Goal: Consume media (video, audio): Consume media (video, audio)

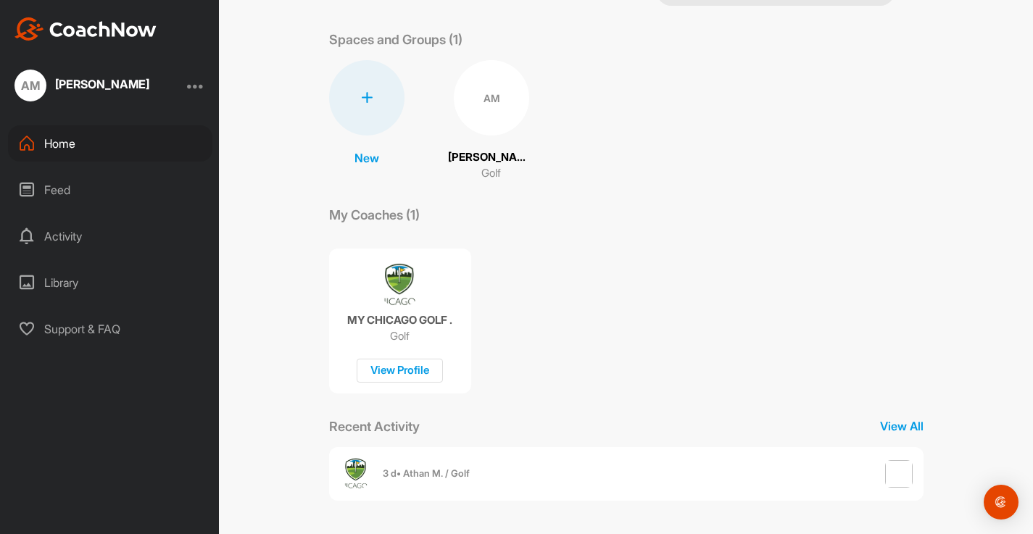
scroll to position [54, 0]
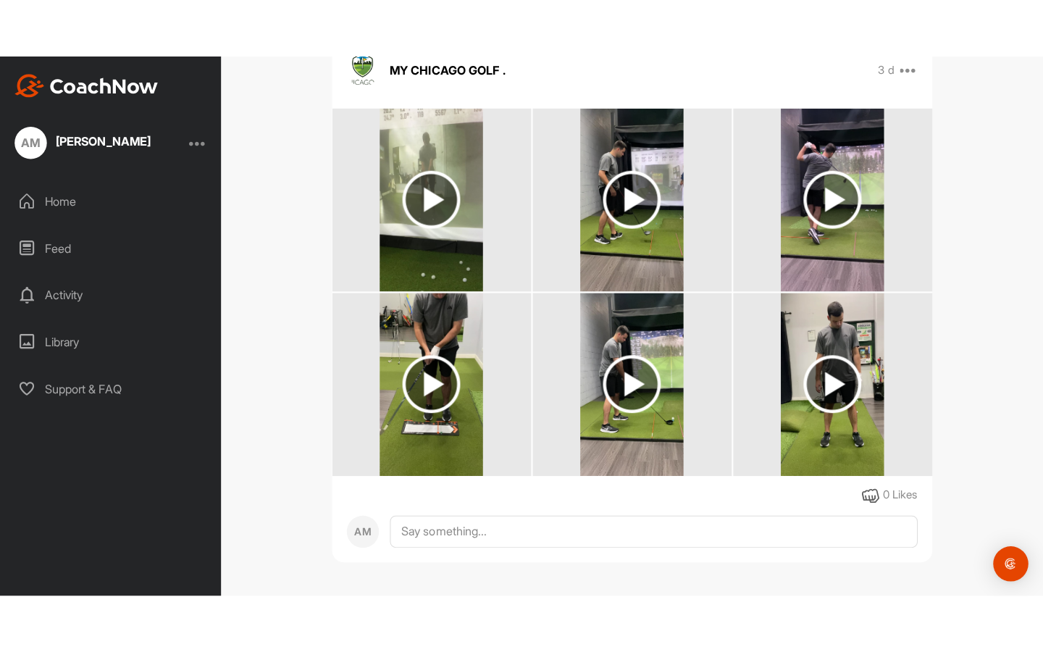
scroll to position [143, 0]
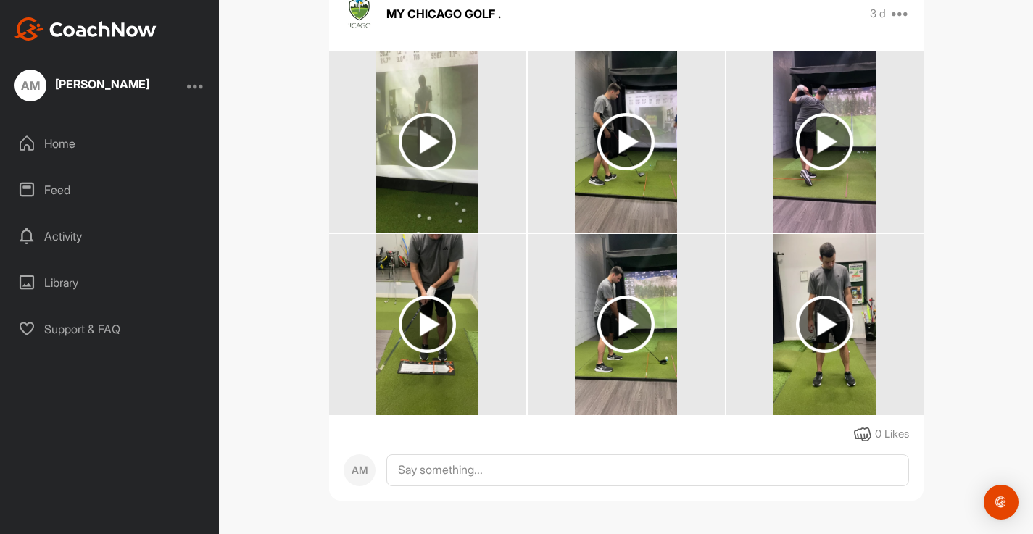
click at [833, 155] on img at bounding box center [824, 141] width 57 height 57
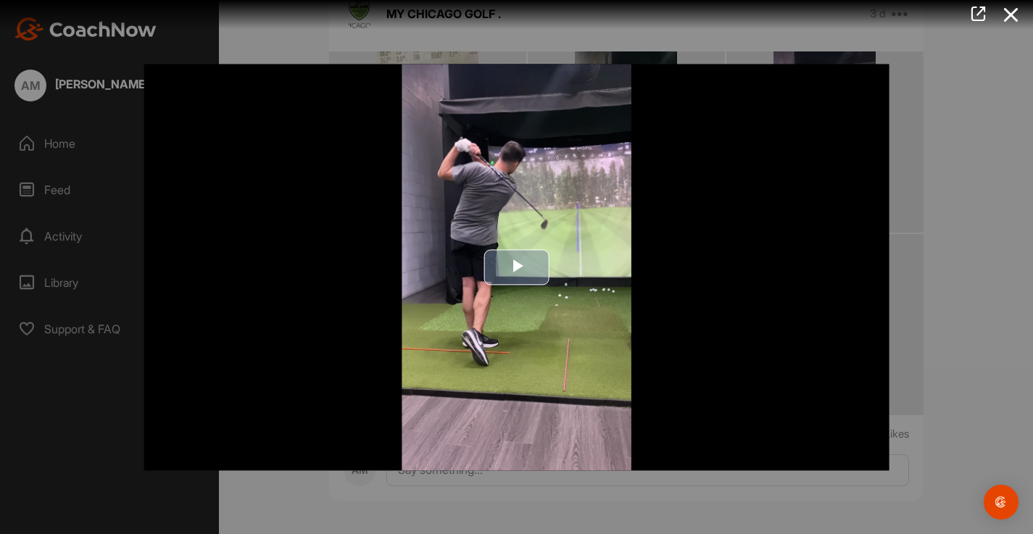
click at [486, 245] on img "Video Player" at bounding box center [516, 267] width 746 height 406
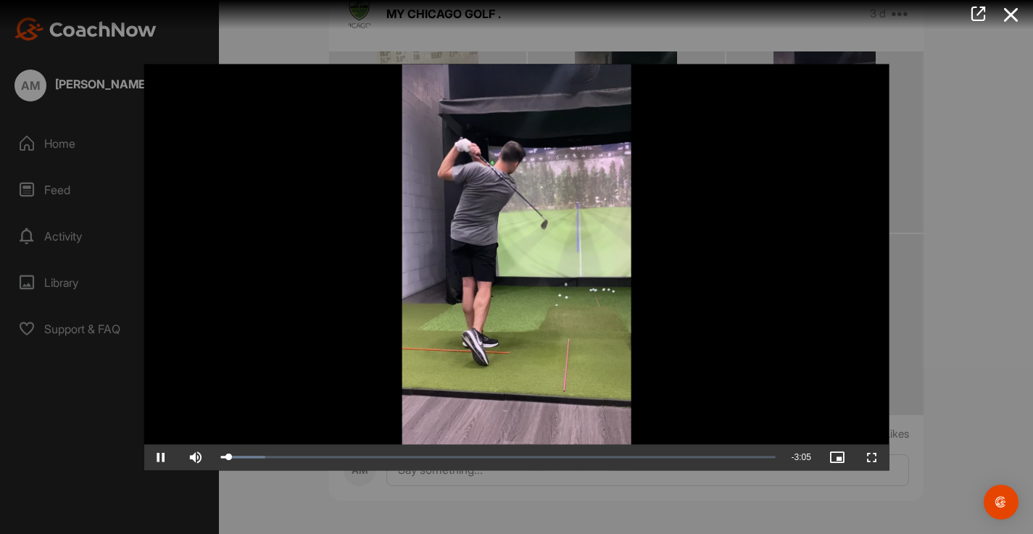
click at [869, 457] on span "Video Player" at bounding box center [871, 457] width 35 height 0
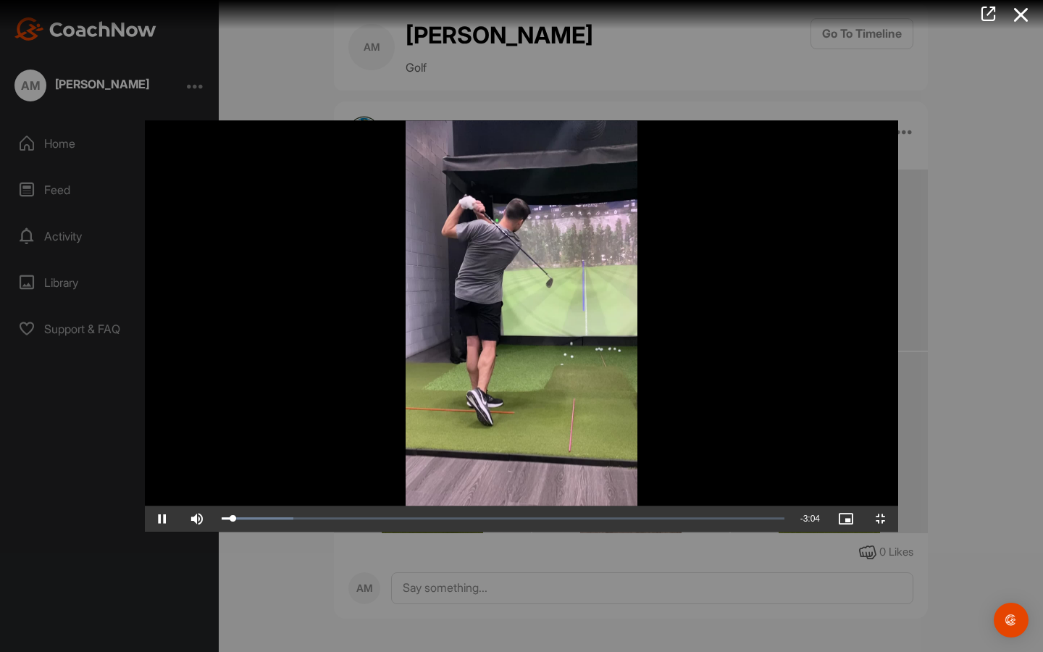
scroll to position [25, 0]
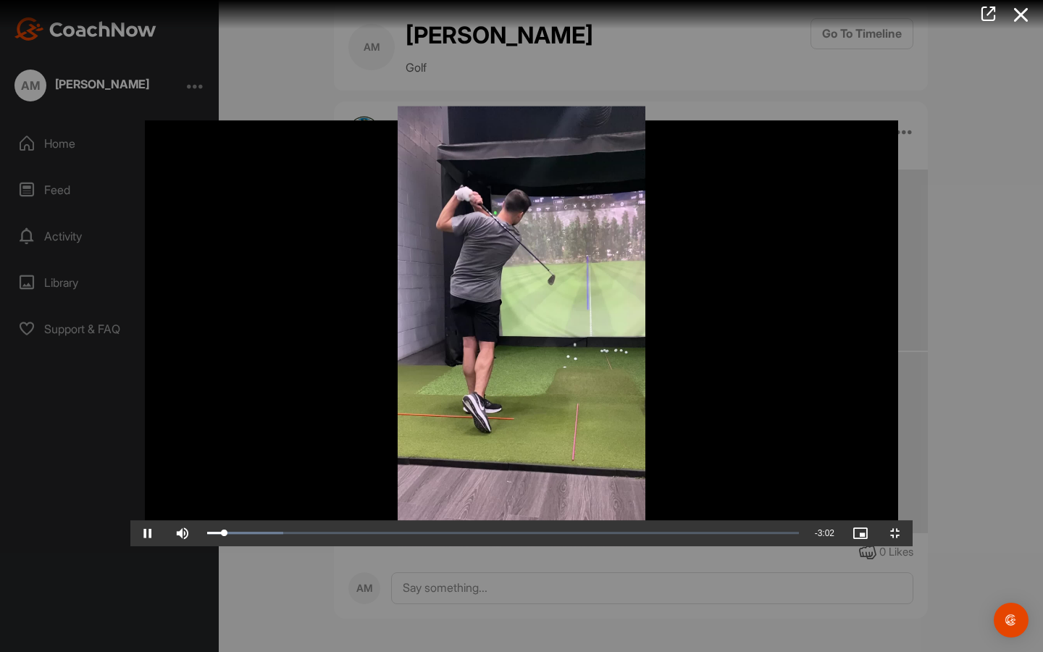
click at [130, 533] on span "Video Player" at bounding box center [147, 533] width 35 height 0
drag, startPoint x: 106, startPoint y: 640, endPoint x: 40, endPoint y: 631, distance: 66.5
click at [130, 533] on div "Play Skip Backward Skip Forward Unmute 0% Current Time 0:00 / Duration 3:07 Loa…" at bounding box center [521, 533] width 783 height 26
click at [130, 533] on span "Video Player" at bounding box center [147, 533] width 35 height 0
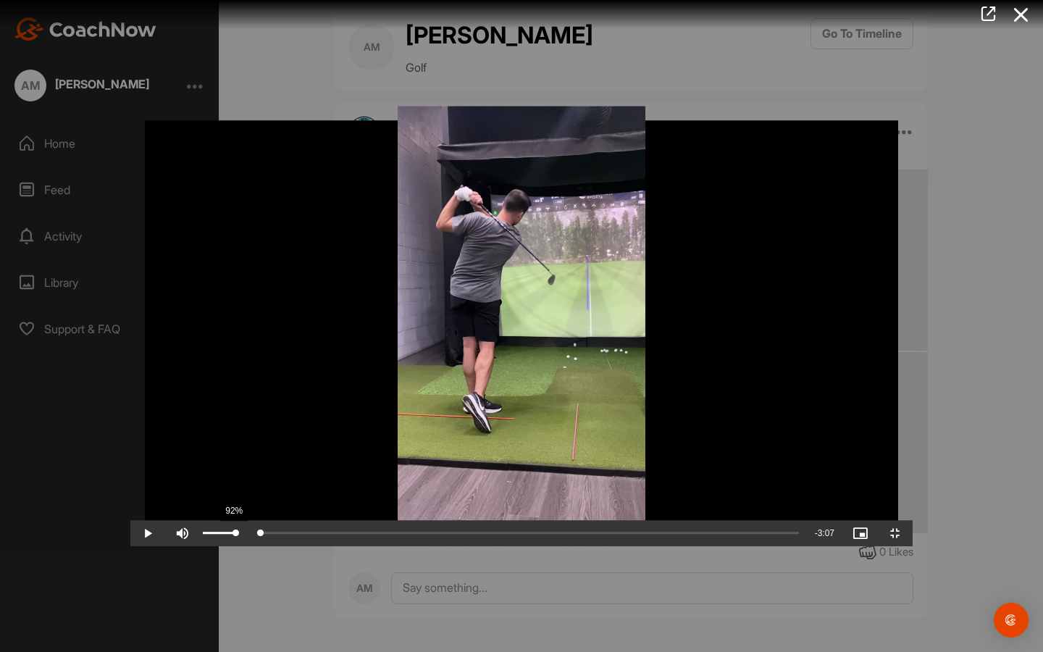
drag, startPoint x: 82, startPoint y: 639, endPoint x: 105, endPoint y: 639, distance: 23.2
click at [130, 533] on div "Play Skip Backward Skip Forward Mute 92% Current Time 0:00 / Duration 3:07 Load…" at bounding box center [521, 533] width 783 height 26
click at [200, 533] on div "Loaded : 12.58% 0:06 0:06" at bounding box center [503, 533] width 606 height 26
click at [200, 533] on div "Loaded : 12.58% 0:08 0:08" at bounding box center [503, 533] width 606 height 26
click at [200, 533] on div "Loaded : 12.58% 0:09 0:08" at bounding box center [503, 533] width 606 height 26
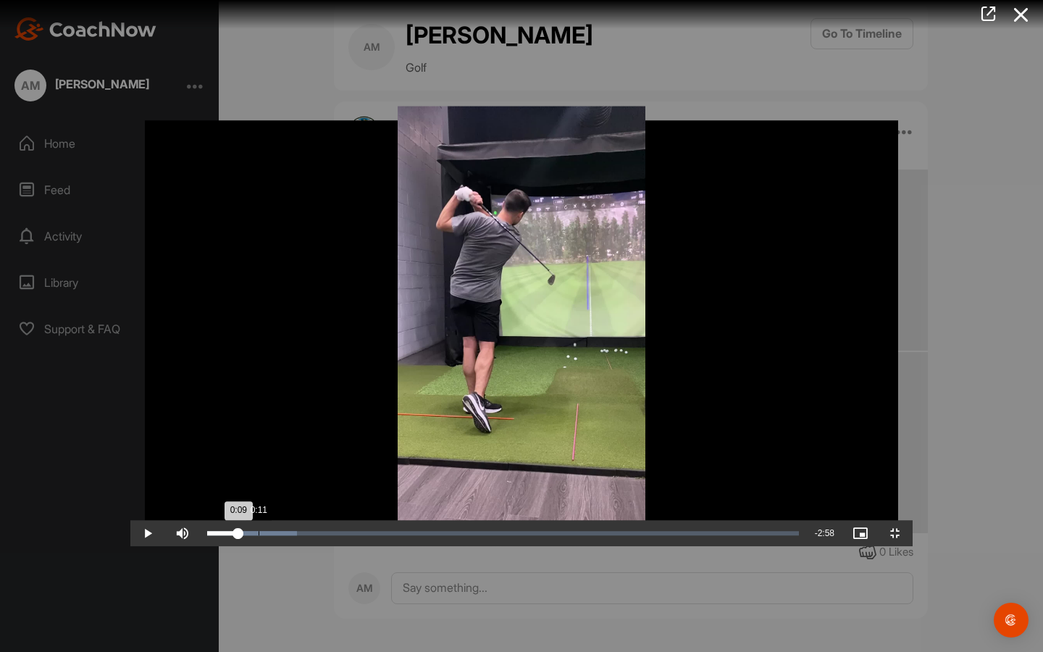
click at [200, 533] on div "Loaded : 15.21% 0:11 0:09" at bounding box center [503, 533] width 606 height 26
click at [207, 533] on div "0:11" at bounding box center [225, 533] width 36 height 4
click at [207, 533] on div "0:12" at bounding box center [228, 533] width 43 height 4
click at [200, 533] on div "Loaded : 18.17% 0:14 0:14" at bounding box center [503, 533] width 606 height 26
click at [207, 533] on div "0:16" at bounding box center [232, 533] width 51 height 4
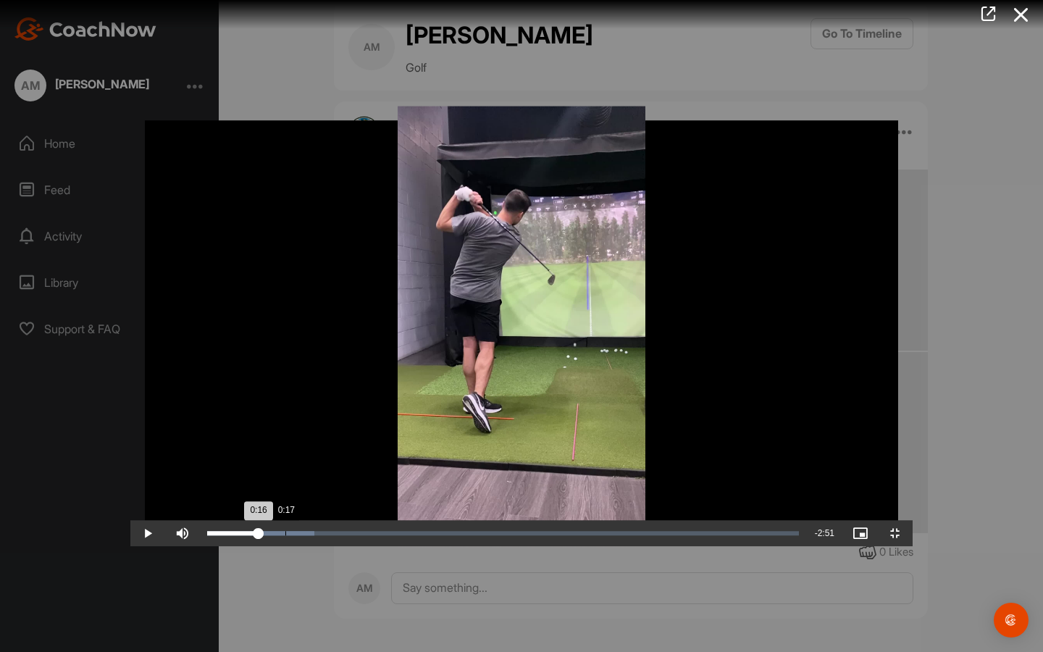
click at [207, 533] on div "0:16" at bounding box center [232, 533] width 51 height 4
click at [200, 533] on div "Loaded : 19.49% 0:20 0:20" at bounding box center [503, 533] width 606 height 26
click at [207, 533] on div "0:20" at bounding box center [239, 533] width 64 height 4
click at [200, 533] on div "Loaded : 22.15% 0:21 0:20" at bounding box center [503, 533] width 606 height 26
click at [200, 533] on div "Loaded : 22.46% 0:26 0:26" at bounding box center [503, 533] width 606 height 26
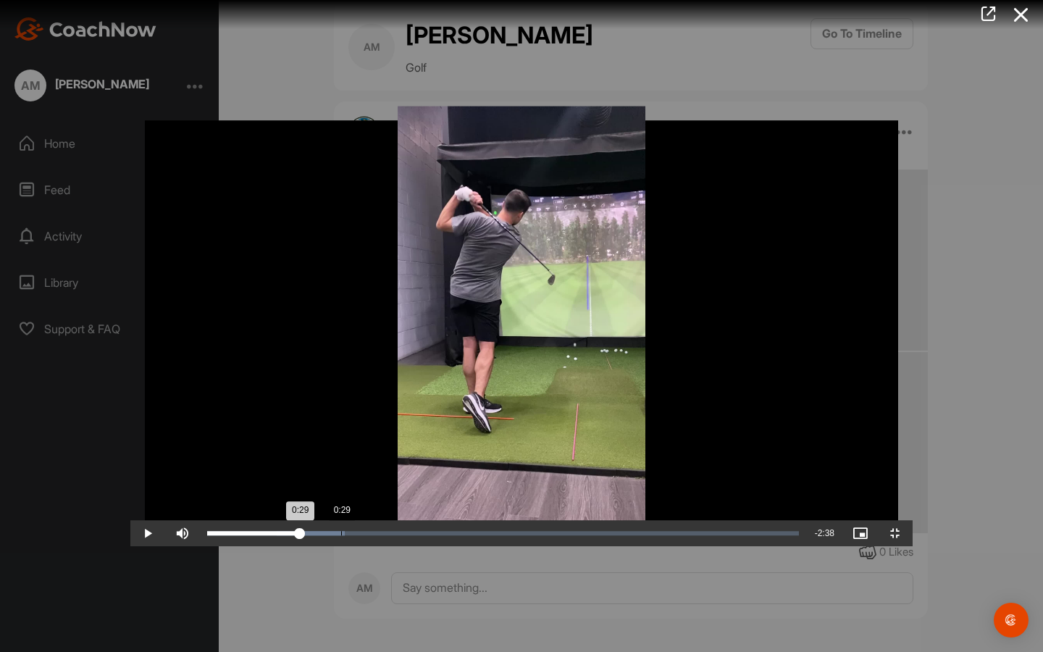
click at [211, 533] on div "Loaded : 23.22% 0:29 0:29" at bounding box center [503, 533] width 606 height 26
click at [231, 533] on div "Loaded : 27.23% 0:33 0:33" at bounding box center [503, 533] width 606 height 26
click at [130, 533] on span "Video Player" at bounding box center [147, 533] width 35 height 0
click at [430, 533] on div "0:48" at bounding box center [430, 533] width 1 height 4
click at [423, 533] on div "0:47" at bounding box center [423, 533] width 1 height 4
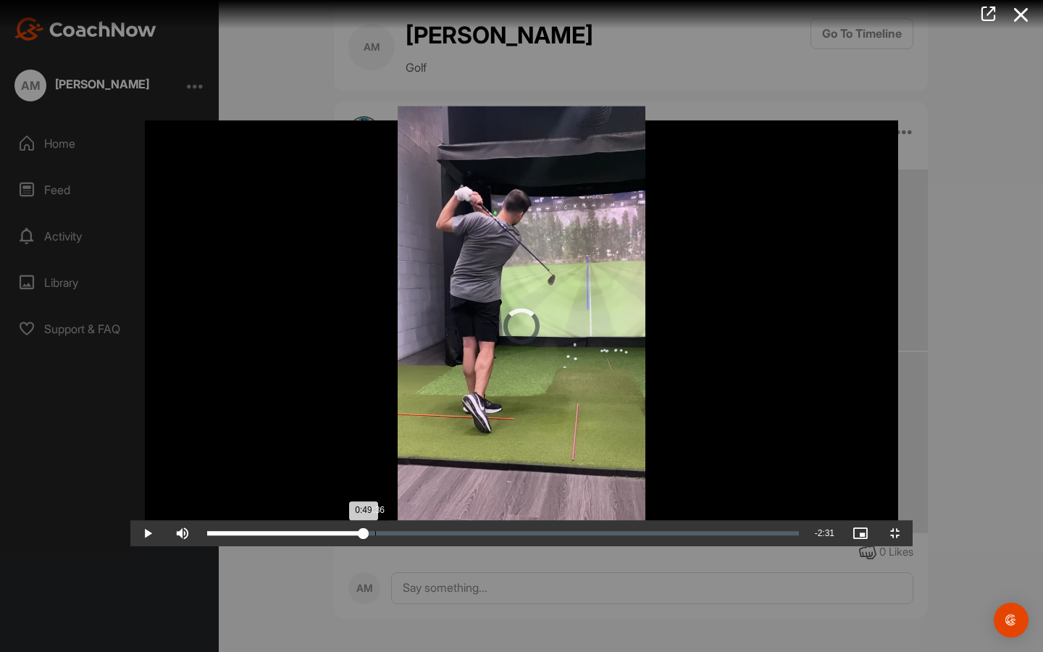
click at [375, 533] on div "0:36" at bounding box center [375, 533] width 1 height 4
click at [130, 533] on span "Video Player" at bounding box center [147, 533] width 35 height 0
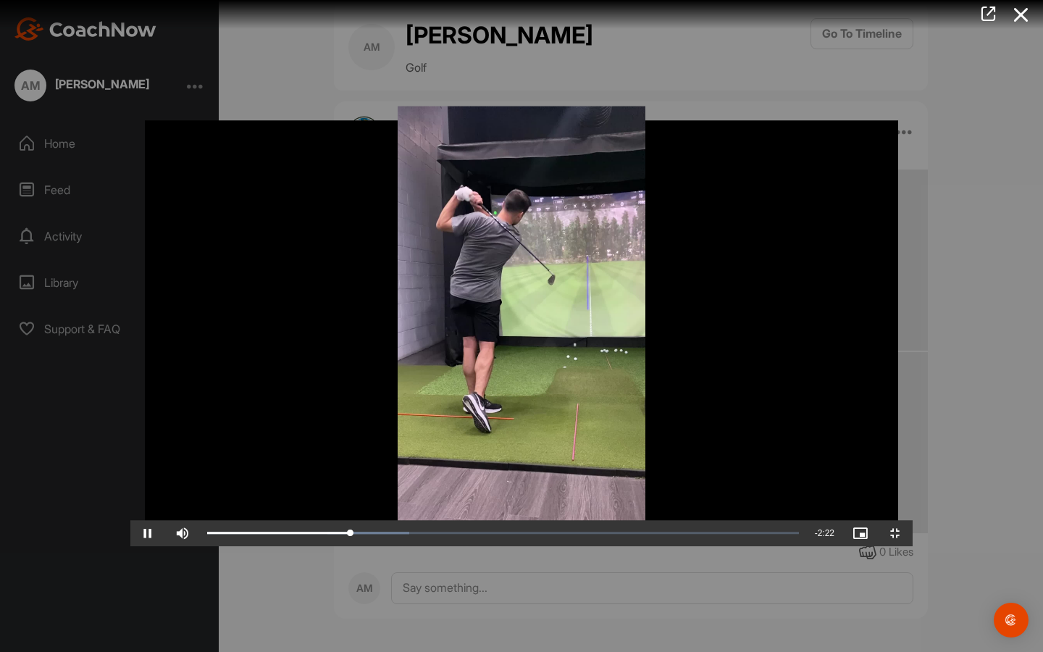
click at [130, 533] on span "Video Player" at bounding box center [147, 533] width 35 height 0
click at [280, 533] on div "0:45" at bounding box center [279, 533] width 144 height 4
click at [130, 533] on span "Video Player" at bounding box center [147, 533] width 35 height 0
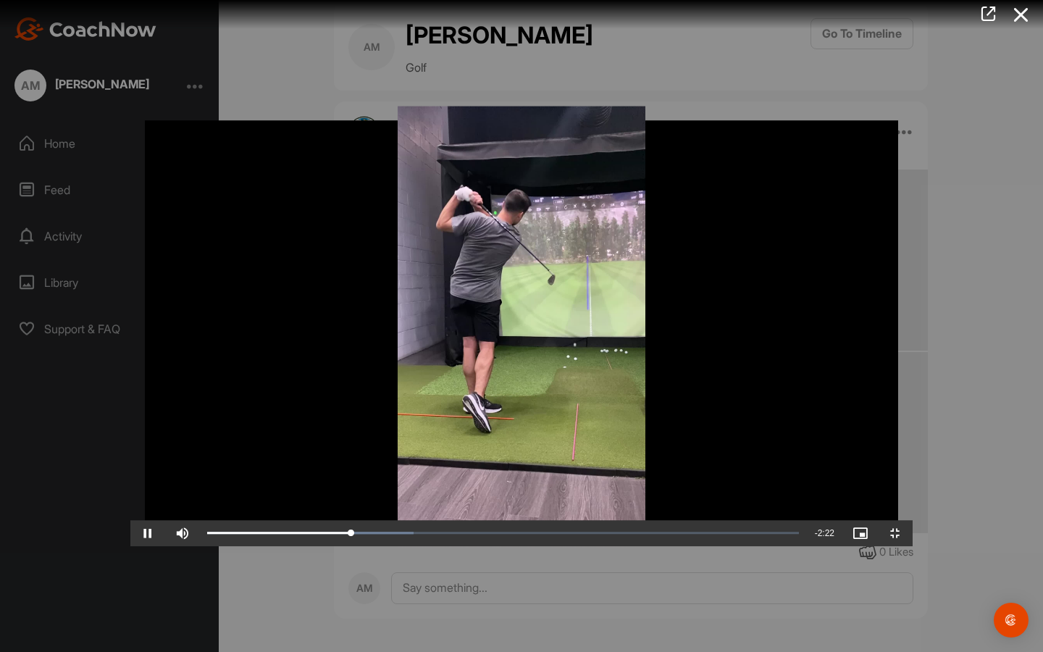
click at [130, 533] on span "Video Player" at bounding box center [147, 533] width 35 height 0
drag, startPoint x: 281, startPoint y: 638, endPoint x: 269, endPoint y: 629, distance: 15.1
click at [269, 533] on div "Loaded : 35.23% 0:42 0:42" at bounding box center [503, 533] width 606 height 26
drag, startPoint x: 270, startPoint y: 634, endPoint x: 278, endPoint y: 635, distance: 7.4
click at [278, 533] on div "0:43" at bounding box center [276, 533] width 139 height 4
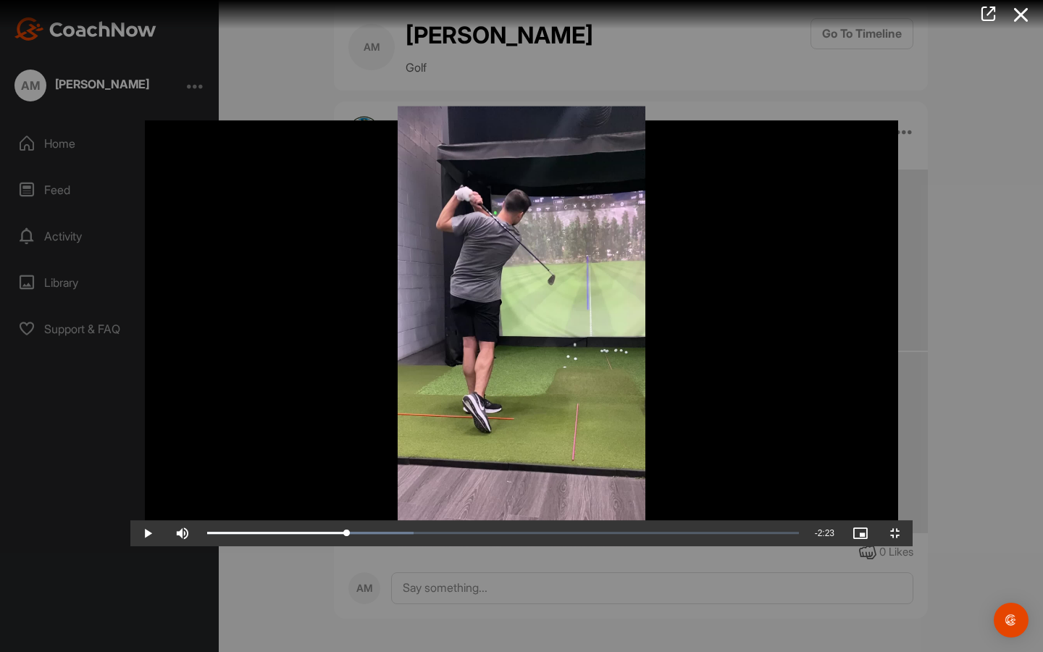
click at [130, 533] on span "Video Player" at bounding box center [147, 533] width 35 height 0
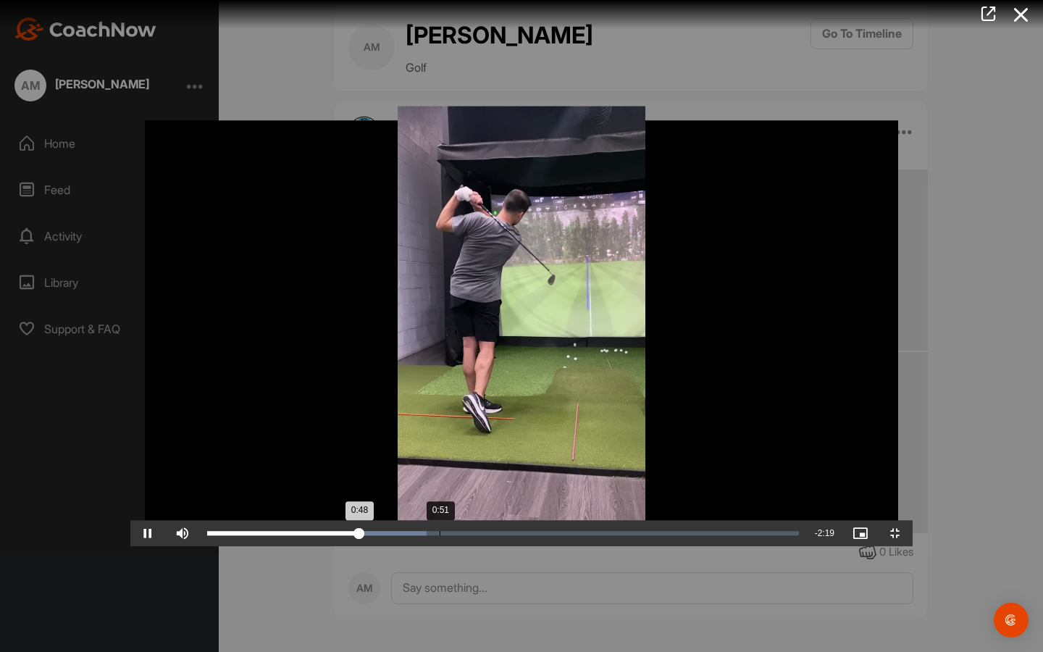
click at [309, 533] on div "Loaded : 37.09% 0:51 0:48" at bounding box center [503, 533] width 606 height 26
click at [323, 533] on div "Loaded : 37.09% 0:54 0:51" at bounding box center [503, 533] width 606 height 26
click at [330, 533] on div "0:54" at bounding box center [293, 533] width 172 height 4
click at [385, 533] on div "1:07" at bounding box center [313, 533] width 213 height 4
click at [398, 533] on div "Loaded : 48.04% 1:10 1:07" at bounding box center [503, 533] width 592 height 4
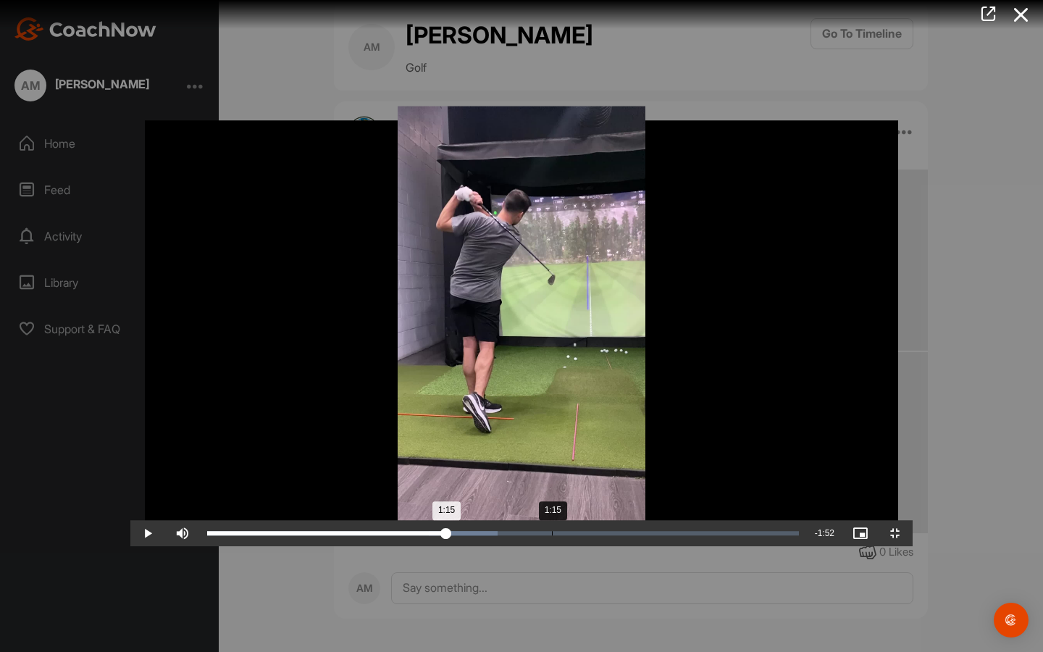
click at [422, 533] on div "1:15" at bounding box center [326, 533] width 239 height 4
click at [443, 533] on div "Loaded : 51.81% 1:20 1:16" at bounding box center [503, 533] width 592 height 4
click at [467, 533] on div "Loaded : 52.05% 1:25 1:25" at bounding box center [503, 533] width 606 height 26
click at [507, 533] on div "Loaded : 54.45% 1:34 1:34" at bounding box center [503, 533] width 592 height 4
click at [537, 533] on div "Loaded : 54.45% 1:40 1:34" at bounding box center [503, 533] width 592 height 4
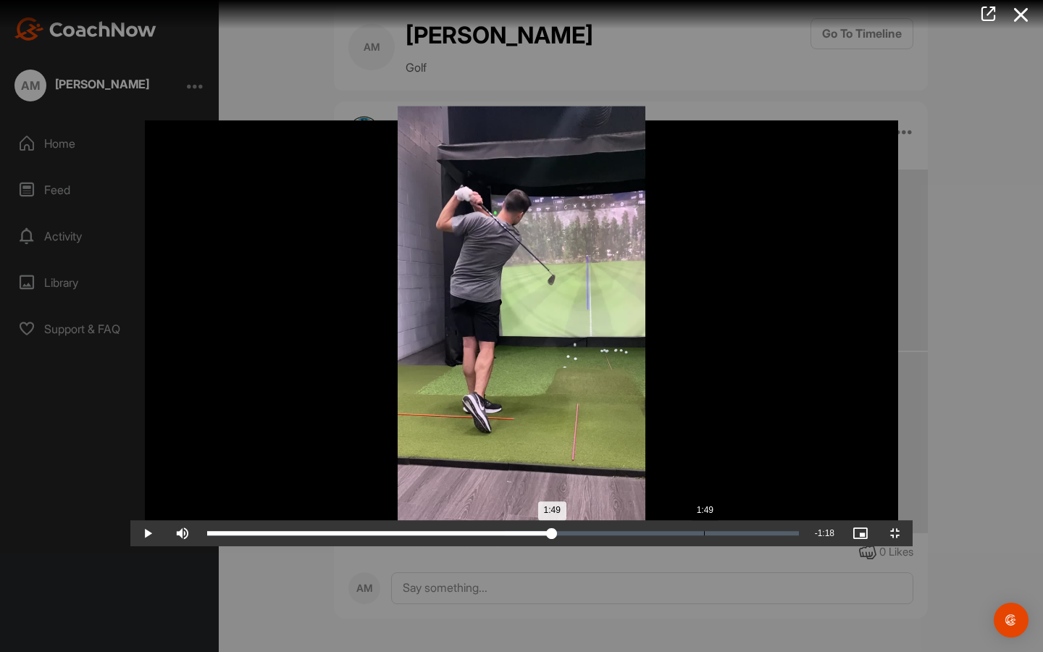
click at [574, 533] on div "Loaded : 57.40% 1:49 1:49" at bounding box center [503, 533] width 606 height 26
click at [608, 533] on div "Loaded : 65.69% 1:56 1:49" at bounding box center [503, 533] width 606 height 26
click at [637, 533] on div "Loaded : 69.93% 2:03 1:57" at bounding box center [503, 533] width 606 height 26
click at [663, 533] on div "Loaded : 73.94% 2:08 2:08" at bounding box center [503, 533] width 606 height 26
click at [693, 533] on div "Loaded : 77.13% 2:15 2:15" at bounding box center [503, 533] width 606 height 26
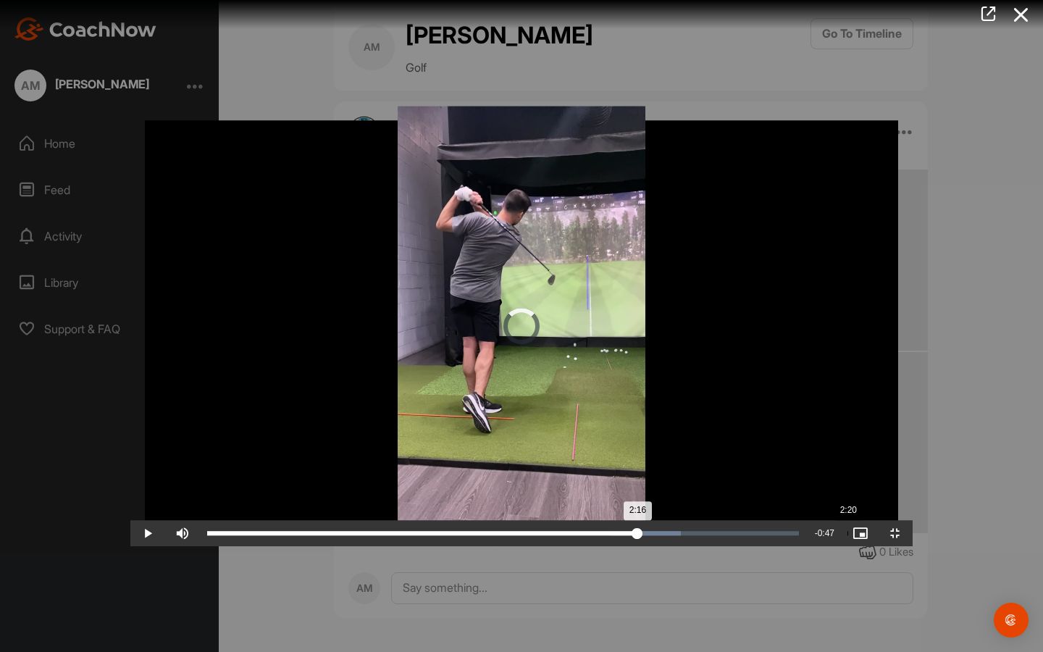
click at [717, 533] on div "Loaded : 80.07% 2:20 2:16" at bounding box center [503, 533] width 606 height 26
click at [734, 533] on div "Loaded : 84.08% 2:24 2:21" at bounding box center [503, 533] width 606 height 26
click at [758, 533] on div "Loaded : 86.77% 2:29 2:29" at bounding box center [503, 533] width 606 height 26
click at [787, 533] on div "Loaded : 88.34% 2:35 2:30" at bounding box center [503, 533] width 606 height 26
click at [806, 533] on div "Loaded : 91.59% 2:45 2:45" at bounding box center [503, 533] width 606 height 26
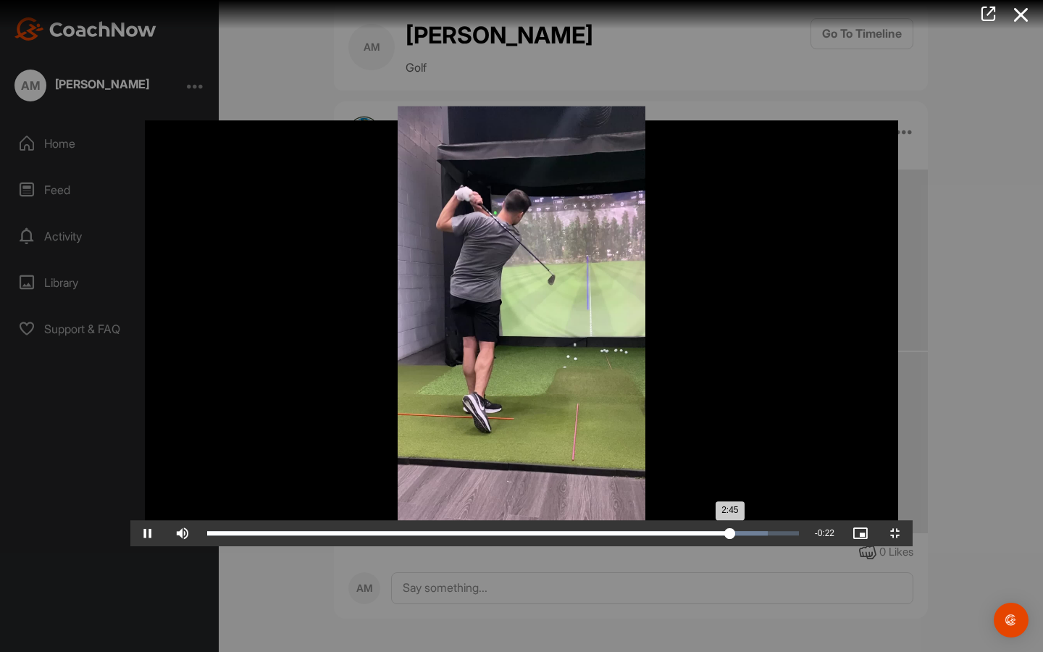
click at [799, 533] on div "Loaded : 94.75% 2:49 2:45" at bounding box center [503, 533] width 592 height 4
click at [799, 533] on div "Loaded : 100.00% 2:55 2:49" at bounding box center [503, 533] width 592 height 4
click at [799, 533] on div "Loaded : 100.00% 2:59 2:55" at bounding box center [503, 533] width 592 height 4
click at [806, 533] on div "Loaded : 100.00% 3:04 3:00" at bounding box center [503, 533] width 606 height 26
click at [735, 533] on div "3:07" at bounding box center [471, 533] width 528 height 4
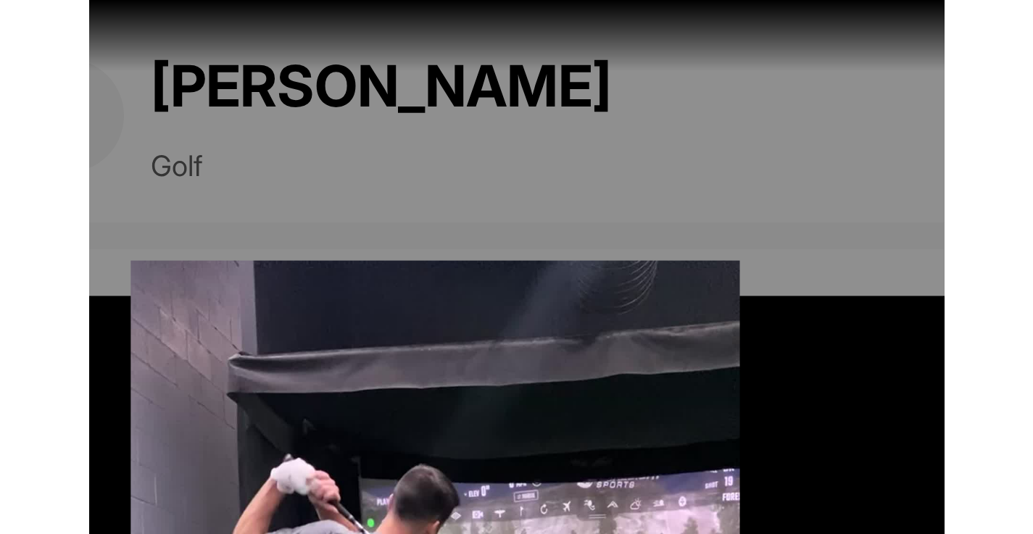
scroll to position [0, 0]
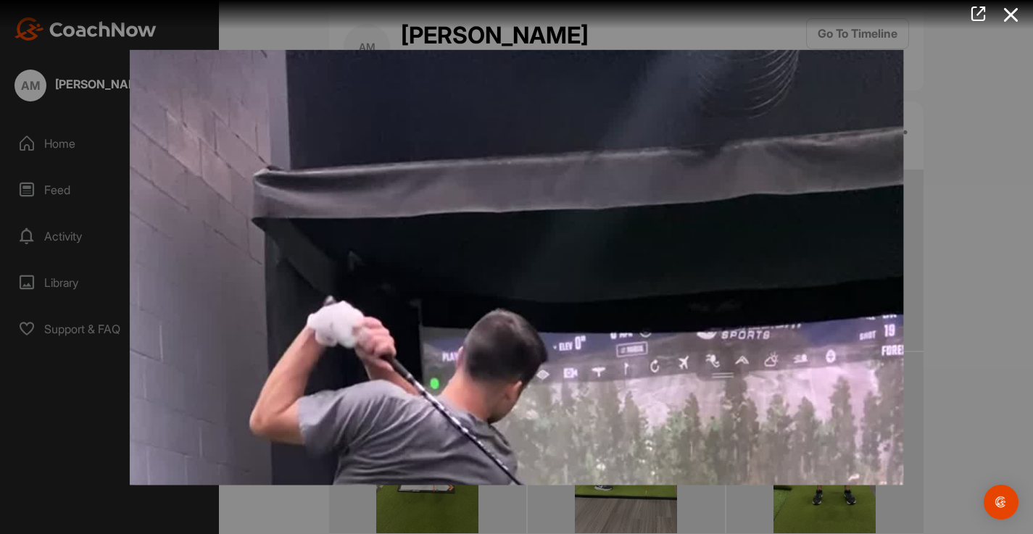
click at [1014, 308] on div at bounding box center [516, 267] width 1033 height 534
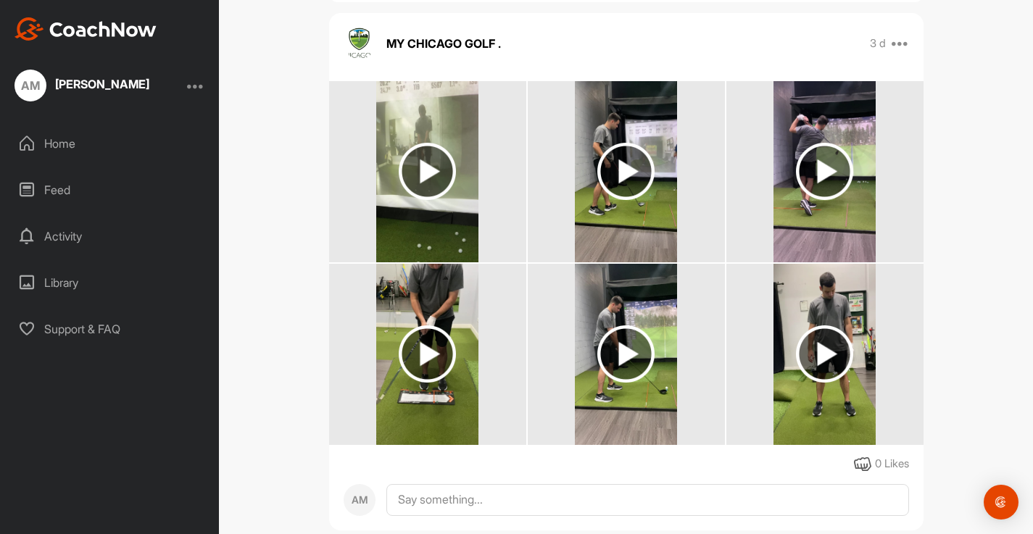
scroll to position [119, 0]
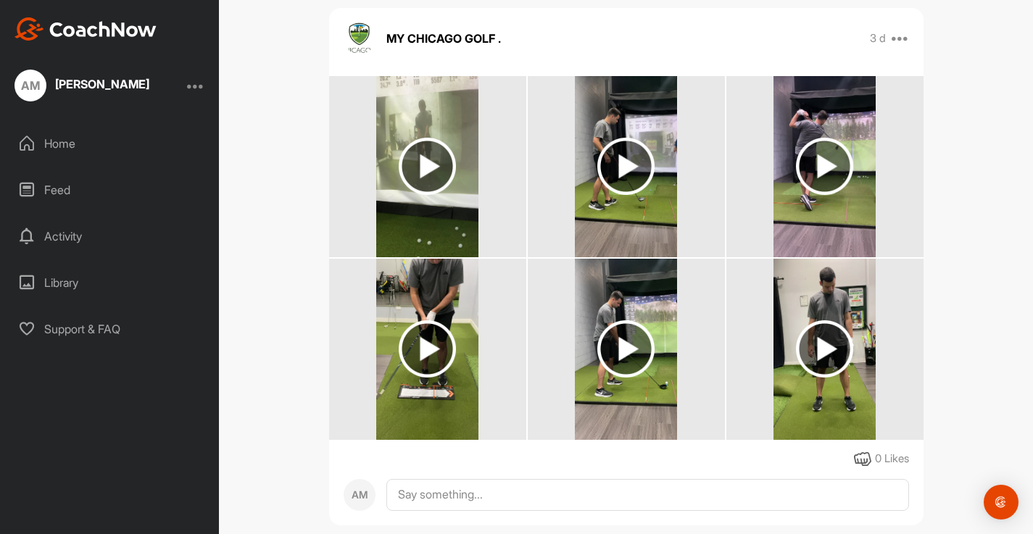
click at [654, 359] on img at bounding box center [625, 348] width 57 height 57
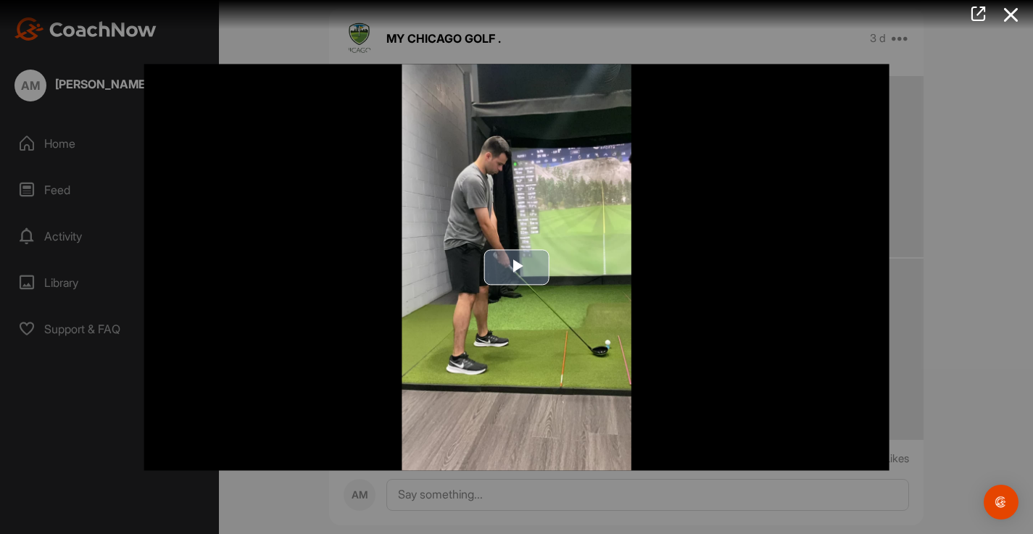
click at [517, 267] on span "Video Player" at bounding box center [517, 267] width 0 height 0
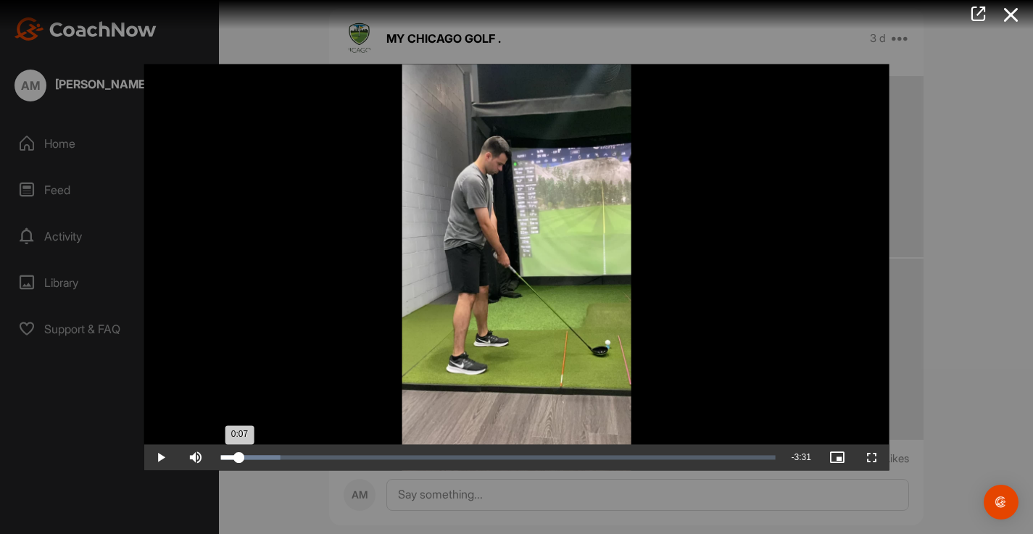
click at [239, 459] on div "Loaded : 10.74% 0:07 0:07" at bounding box center [497, 457] width 554 height 4
click at [251, 459] on div "Loaded : 10.74% 0:11 0:07" at bounding box center [497, 457] width 554 height 4
click at [262, 459] on div "Loaded : 10.74% 0:16 0:16" at bounding box center [497, 457] width 554 height 4
click at [264, 459] on div "0:17" at bounding box center [264, 457] width 1 height 4
click at [154, 457] on span "Video Player" at bounding box center [160, 457] width 35 height 0
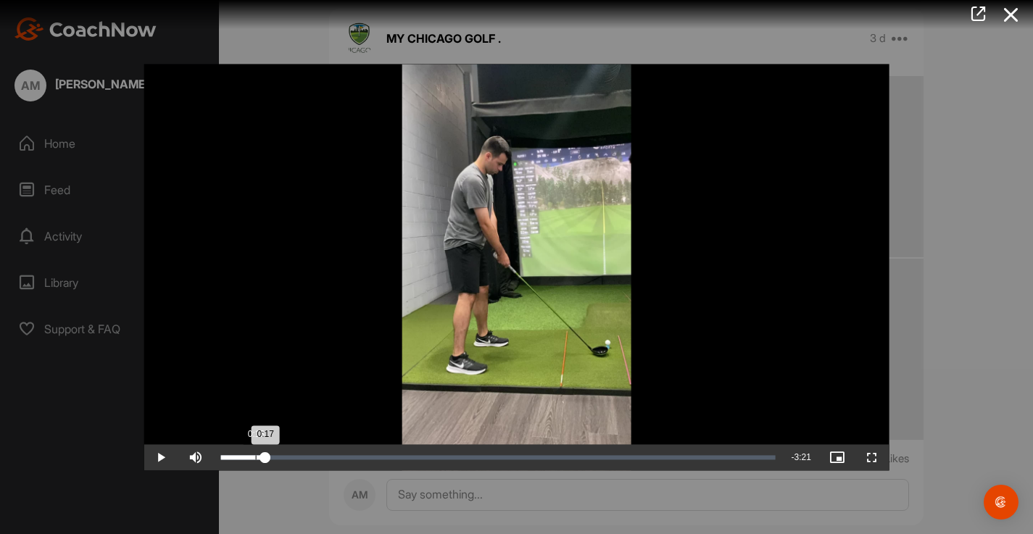
click at [255, 459] on div "0:13" at bounding box center [255, 457] width 1 height 4
click at [160, 457] on span "Video Player" at bounding box center [160, 457] width 35 height 0
click at [162, 457] on span "Video Player" at bounding box center [160, 457] width 35 height 0
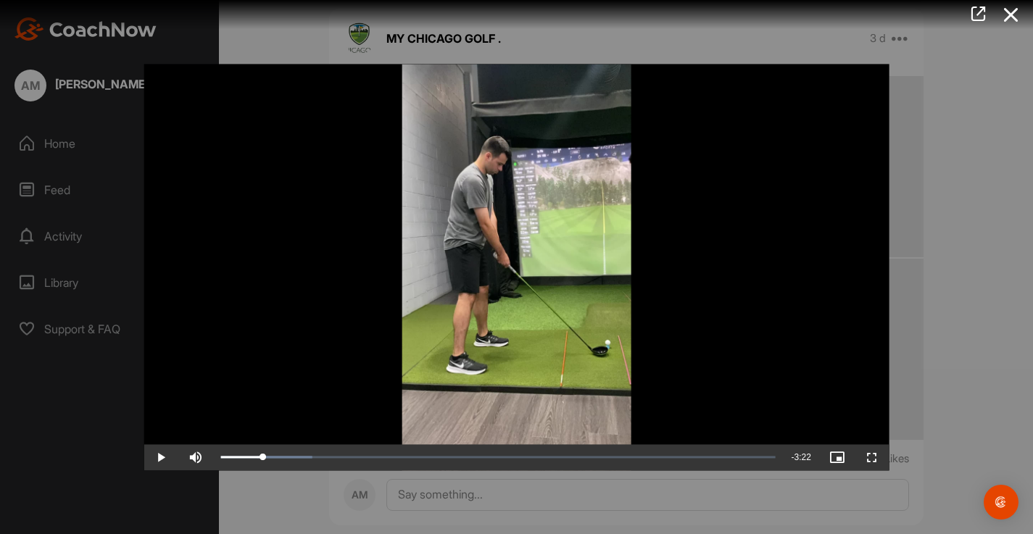
click at [162, 457] on span "Video Player" at bounding box center [160, 457] width 35 height 0
click at [262, 459] on div "0:17" at bounding box center [241, 457] width 43 height 4
click at [158, 457] on span "Video Player" at bounding box center [160, 457] width 35 height 0
click at [159, 457] on span "Video Player" at bounding box center [160, 457] width 35 height 0
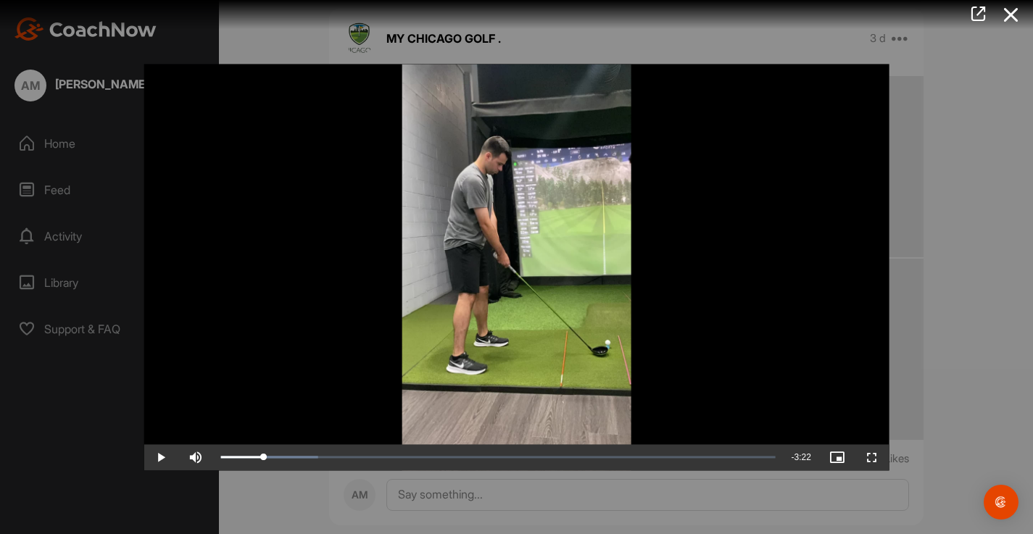
click at [159, 457] on span "Video Player" at bounding box center [160, 457] width 35 height 0
click at [258, 459] on div "0:17" at bounding box center [242, 457] width 44 height 4
click at [160, 457] on span "Video Player" at bounding box center [160, 457] width 35 height 0
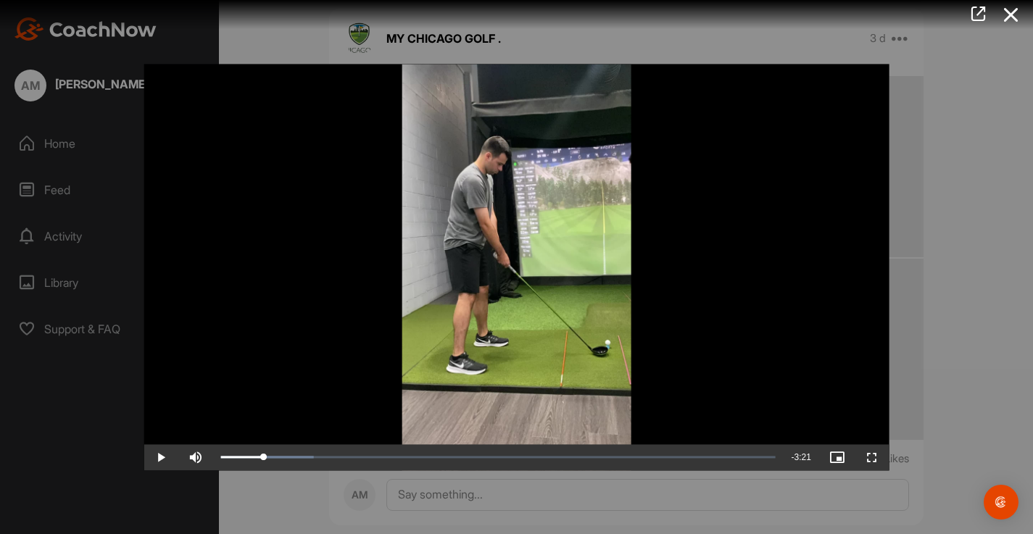
click at [160, 457] on span "Video Player" at bounding box center [160, 457] width 35 height 0
click at [295, 459] on div "Loaded : 16.74% 0:29 0:18" at bounding box center [497, 457] width 554 height 4
click at [161, 457] on span "Video Player" at bounding box center [160, 457] width 35 height 0
click at [480, 175] on video "Video Player" at bounding box center [516, 267] width 746 height 406
click at [312, 470] on div "Loaded : 17.87% 0:35 0:31" at bounding box center [497, 457] width 569 height 26
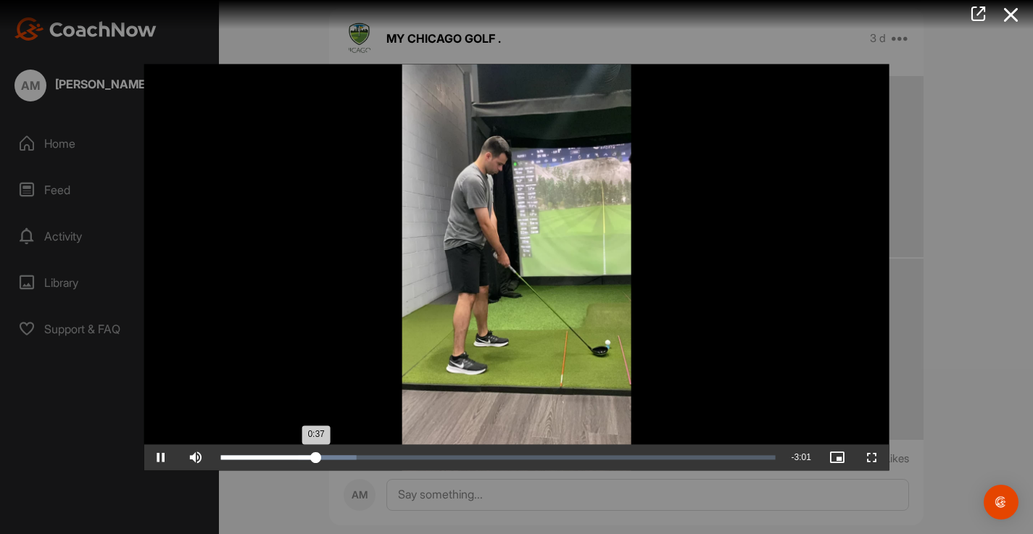
click at [312, 459] on div "0:37" at bounding box center [268, 457] width 96 height 4
click at [327, 470] on div "Loaded : 26.32% 0:41 0:41" at bounding box center [497, 457] width 569 height 26
click at [354, 470] on div "Loaded : 26.32% 0:52 0:42" at bounding box center [497, 457] width 569 height 26
click at [377, 470] on div "Loaded : 29.08% 1:01 0:52" at bounding box center [497, 457] width 569 height 26
click at [400, 470] on div "Loaded : 33.91% 1:10 1:01" at bounding box center [497, 457] width 569 height 26
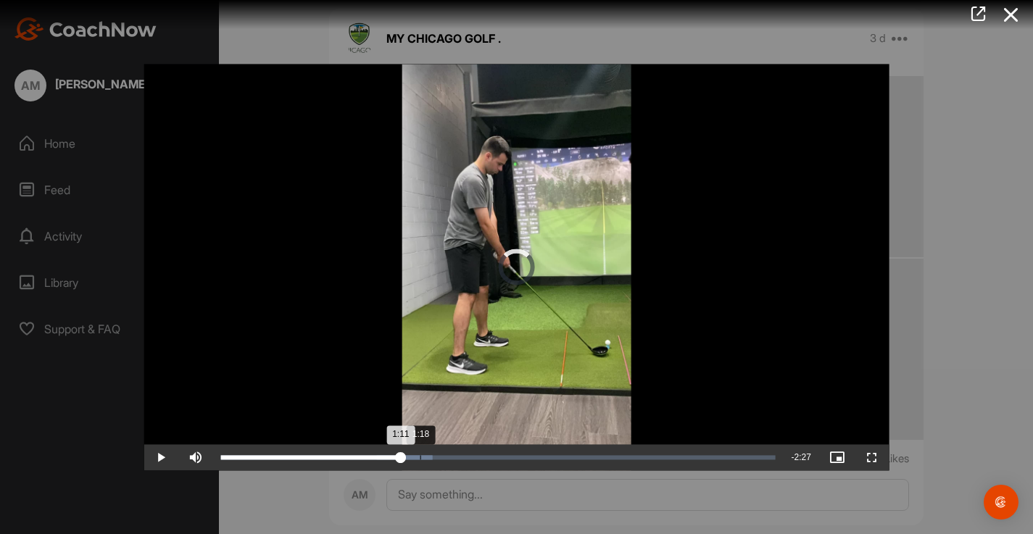
click at [420, 470] on div "Loaded : 38.23% 1:18 1:11" at bounding box center [497, 457] width 569 height 26
click at [441, 470] on div "Loaded : 38.23% 1:27 1:19" at bounding box center [497, 457] width 569 height 26
click at [475, 470] on div "Loaded : 43.05% 1:40 1:27" at bounding box center [497, 457] width 569 height 26
click at [522, 459] on div "Loaded : 49.69% 1:58 1:58" at bounding box center [497, 457] width 554 height 4
click at [546, 459] on div "Loaded : 55.87% 2:08 1:59" at bounding box center [497, 457] width 554 height 4
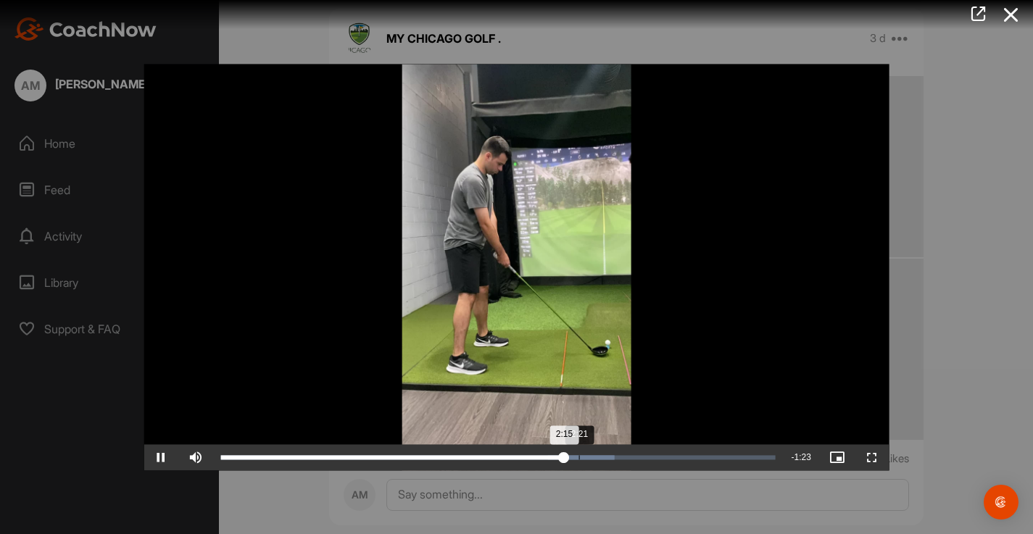
click at [578, 459] on div "Loaded : 70.97% 2:21 2:15" at bounding box center [497, 457] width 554 height 4
click at [564, 459] on div "2:15" at bounding box center [564, 457] width 1 height 4
click at [538, 470] on div "Loaded : 74.41% 2:05 2:11" at bounding box center [497, 457] width 569 height 26
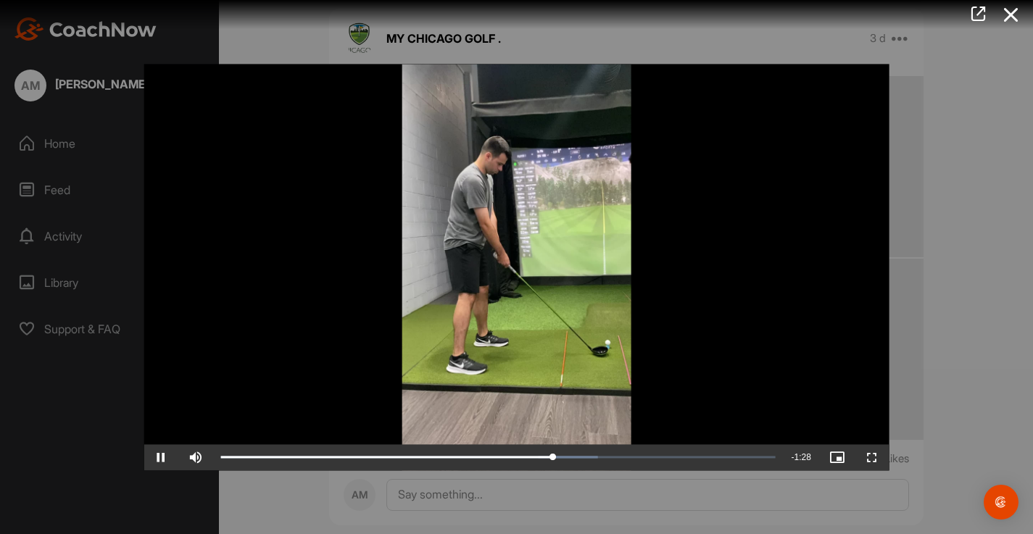
click at [157, 457] on span "Video Player" at bounding box center [160, 457] width 35 height 0
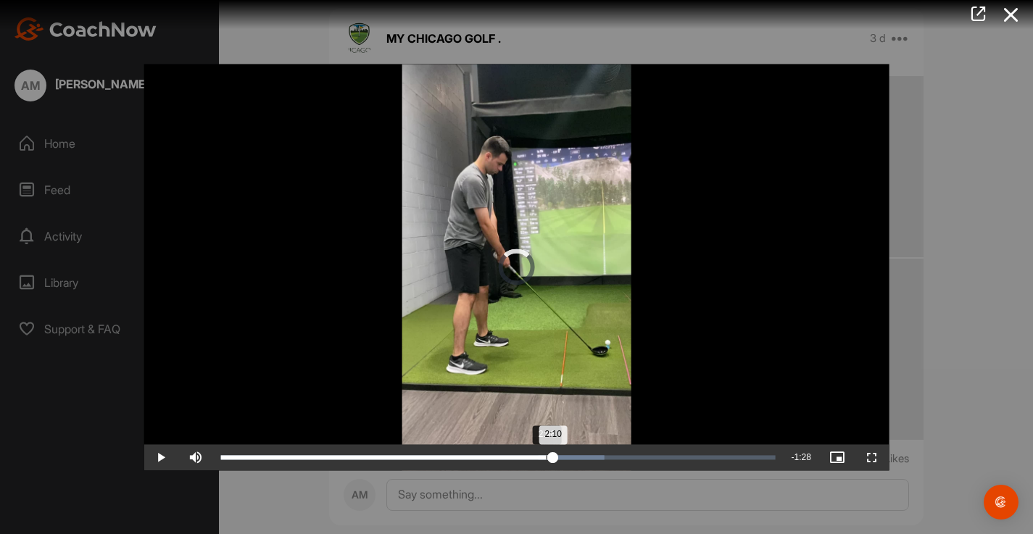
click at [546, 459] on div "2:10" at bounding box center [386, 457] width 333 height 4
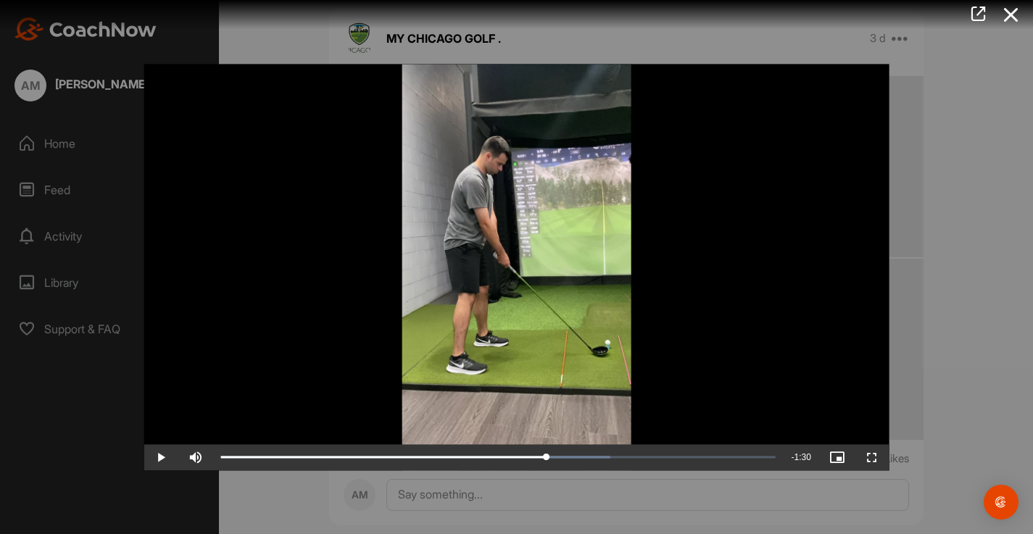
click at [164, 457] on span "Video Player" at bounding box center [160, 457] width 35 height 0
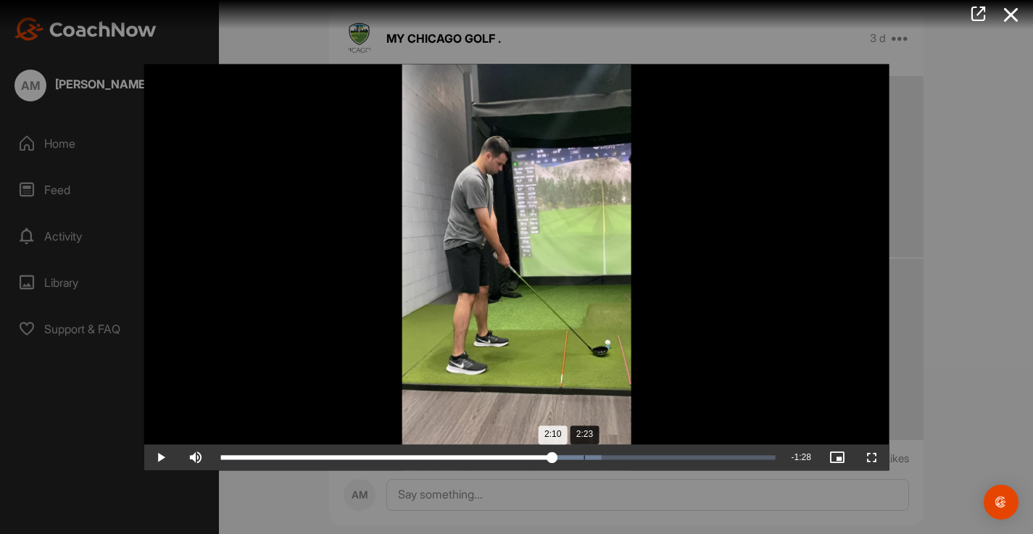
click at [583, 470] on div "Loaded : 68.69% 2:23 2:10" at bounding box center [497, 457] width 569 height 26
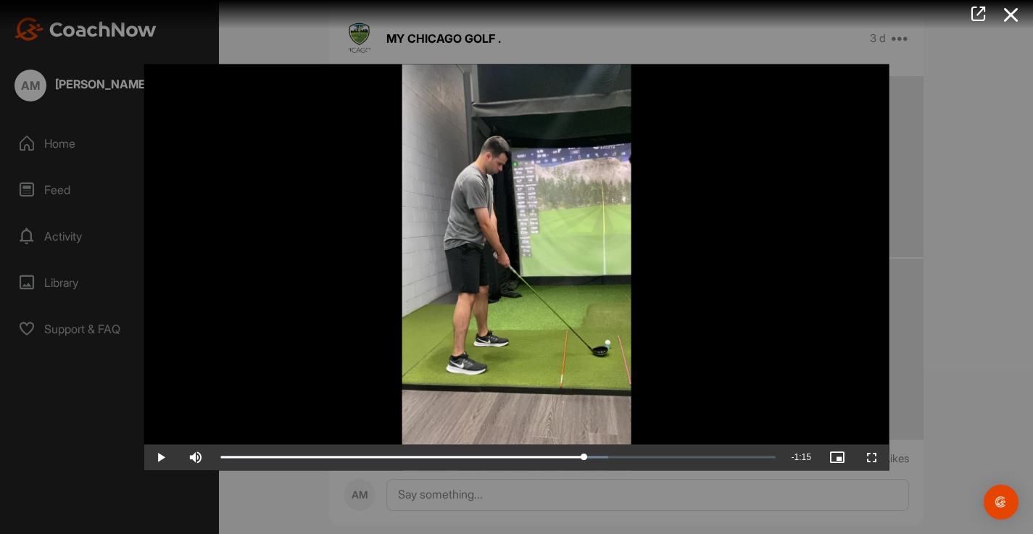
click at [599, 347] on video "Video Player" at bounding box center [516, 267] width 746 height 406
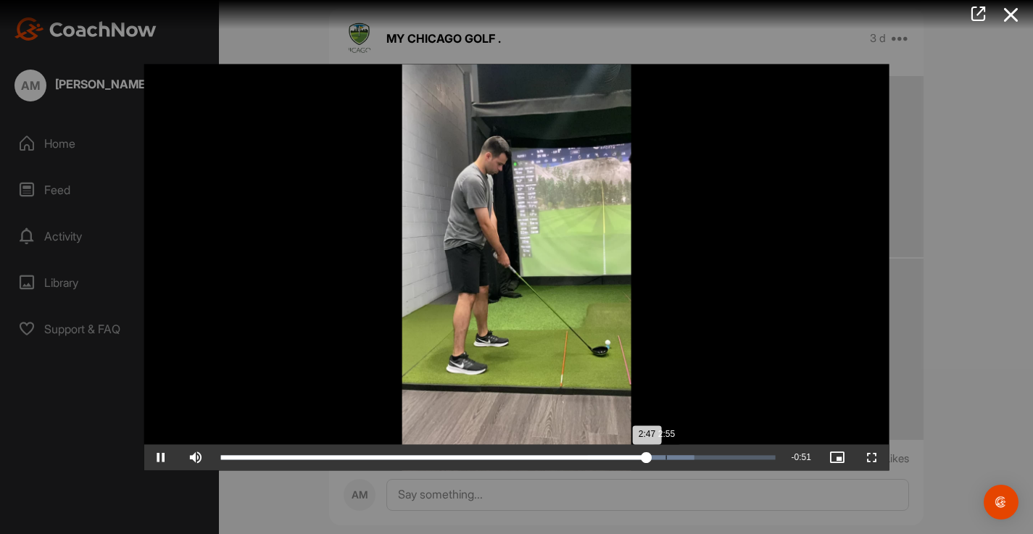
click at [665, 459] on div "Loaded : 85.40% 2:55 2:47" at bounding box center [497, 457] width 554 height 4
click at [680, 470] on div "Loaded : 86.54% 3:01 2:55" at bounding box center [497, 457] width 569 height 26
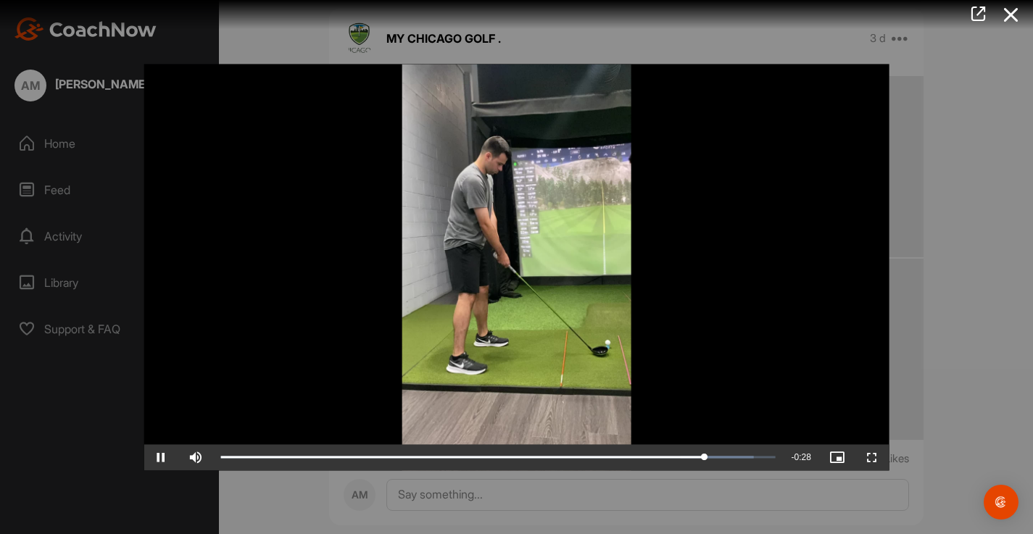
click at [559, 249] on video "Video Player" at bounding box center [516, 267] width 746 height 406
click at [454, 268] on video "Video Player" at bounding box center [516, 267] width 746 height 406
click at [157, 457] on span "Video Player" at bounding box center [160, 457] width 35 height 0
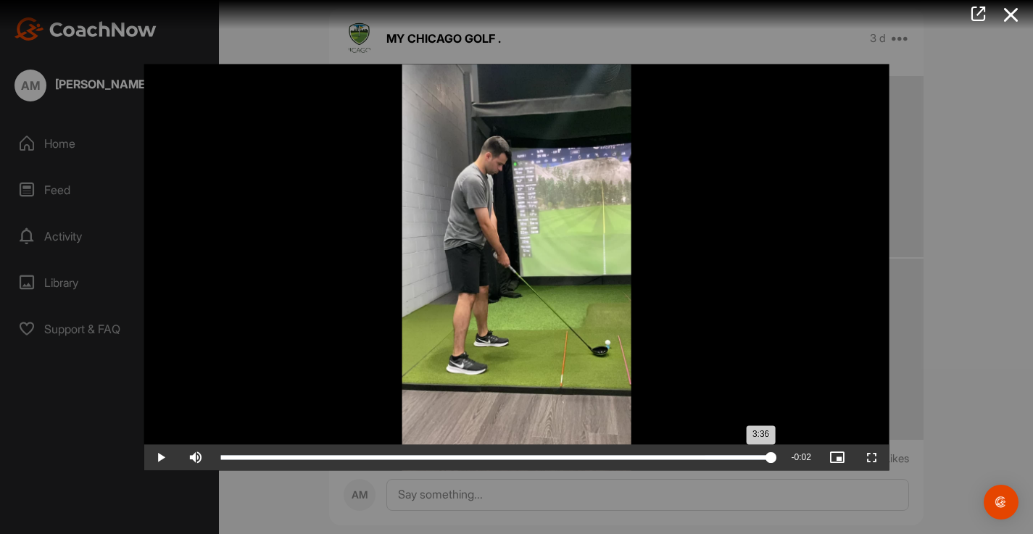
click at [766, 459] on div "3:36" at bounding box center [495, 457] width 551 height 4
click at [761, 459] on div "3:34" at bounding box center [493, 457] width 546 height 4
click at [751, 459] on div "Loaded : 100.00% 3:28 3:32" at bounding box center [497, 457] width 554 height 4
click at [746, 459] on div "3:28" at bounding box center [485, 457] width 530 height 4
click at [746, 459] on div "3:27" at bounding box center [483, 457] width 526 height 4
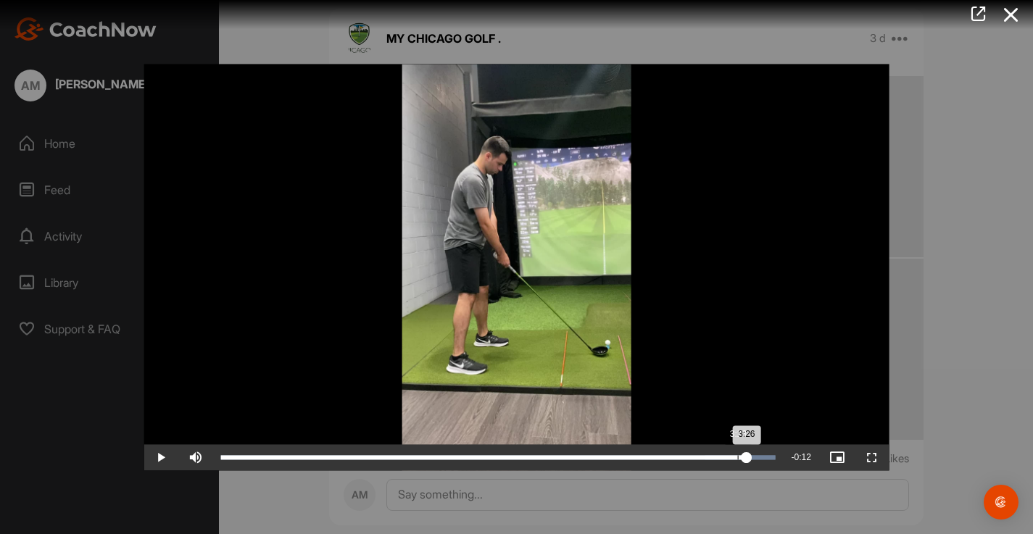
click at [737, 459] on div "Loaded : 100.00% 3:23 3:26" at bounding box center [497, 457] width 554 height 4
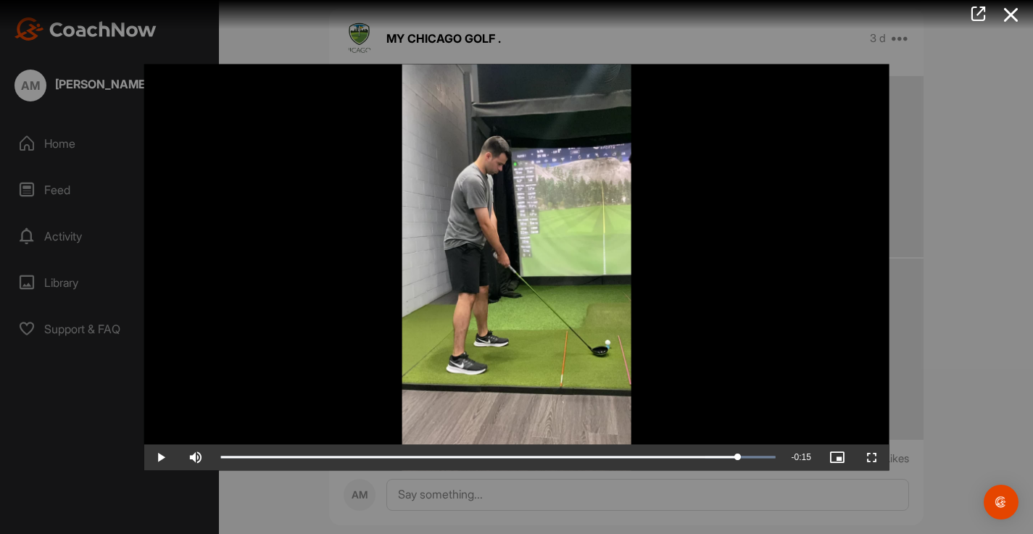
click at [711, 388] on video "Video Player" at bounding box center [516, 267] width 746 height 406
click at [164, 457] on span "Video Player" at bounding box center [160, 457] width 35 height 0
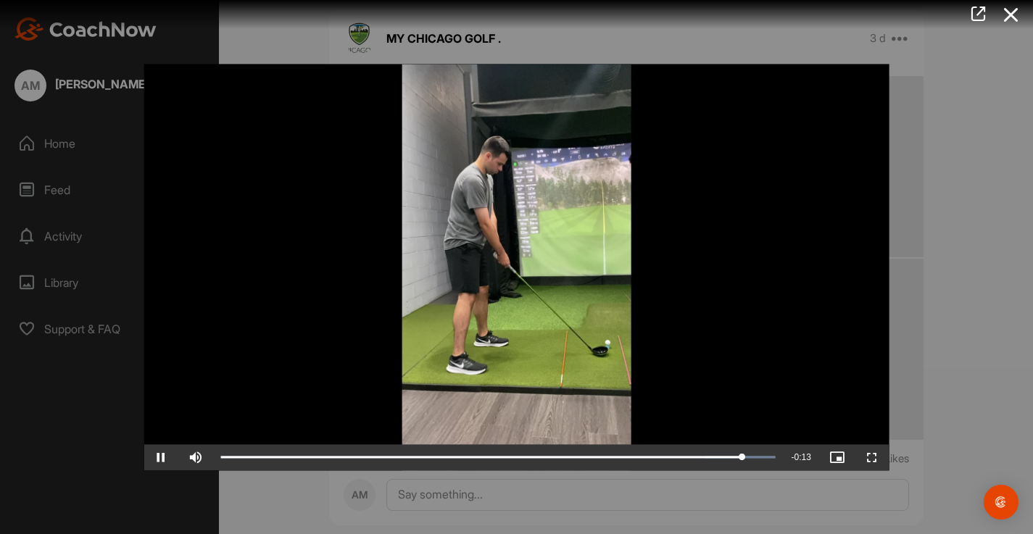
click at [164, 457] on span "Video Player" at bounding box center [160, 457] width 35 height 0
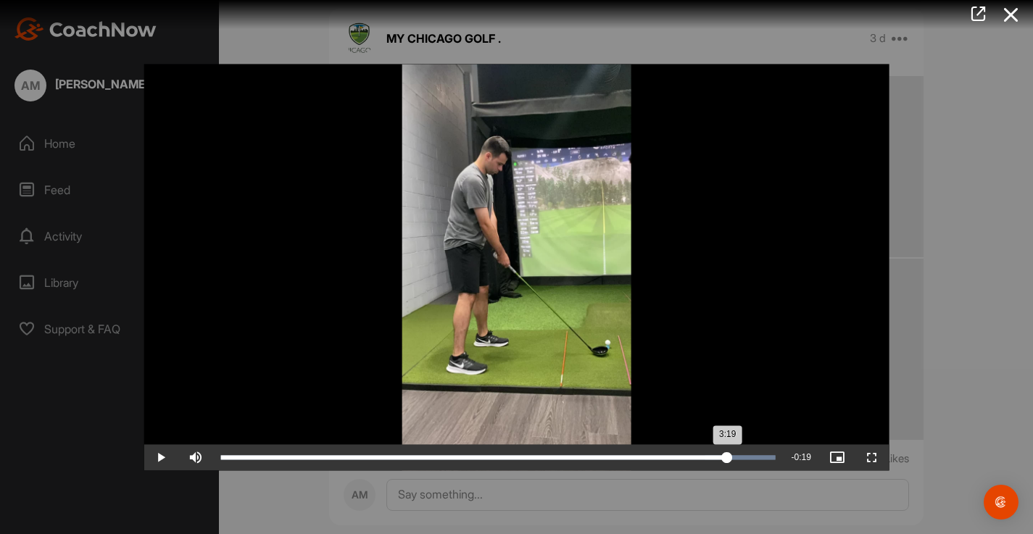
click at [727, 459] on div "Loaded : 100.00% 3:19 3:19" at bounding box center [497, 457] width 554 height 4
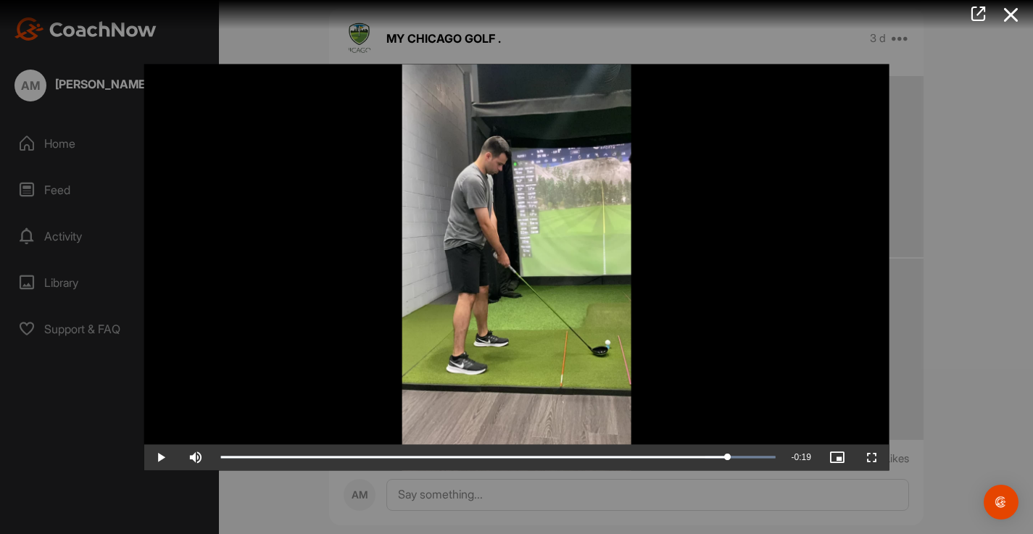
click at [163, 457] on span "Video Player" at bounding box center [160, 457] width 35 height 0
click at [162, 457] on span "Video Player" at bounding box center [160, 457] width 35 height 0
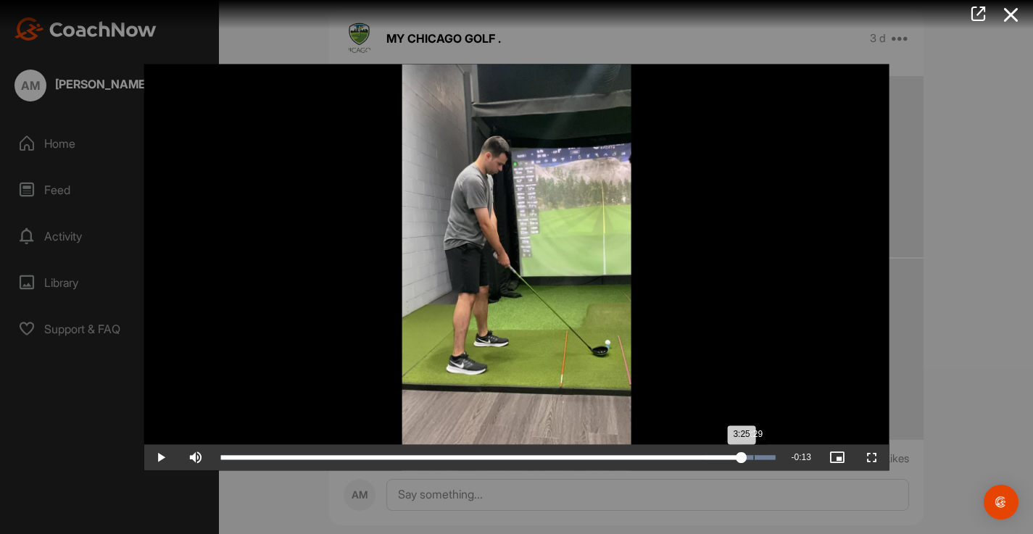
click at [753, 459] on div "Loaded : 100.00% 3:29 3:25" at bounding box center [497, 457] width 554 height 4
click at [769, 459] on div "Loaded : 100.00% 3:35 3:29" at bounding box center [497, 457] width 554 height 4
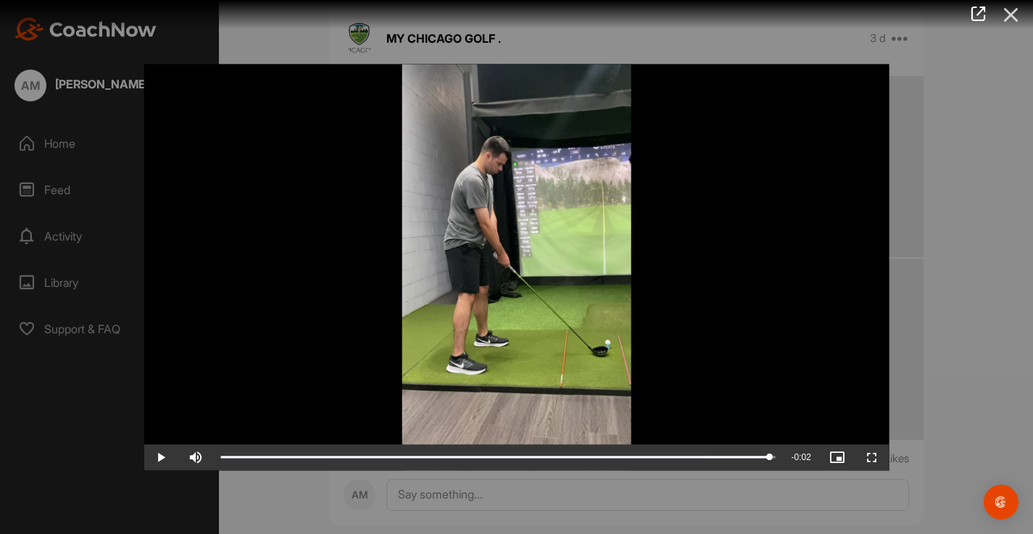
click at [1012, 22] on icon at bounding box center [1010, 14] width 33 height 27
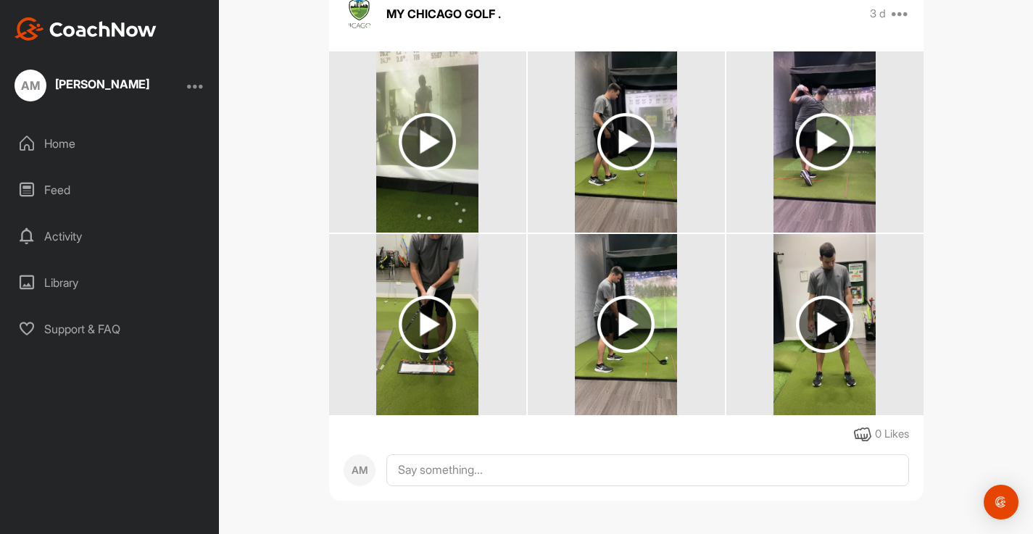
scroll to position [143, 0]
click at [845, 144] on img at bounding box center [824, 141] width 57 height 57
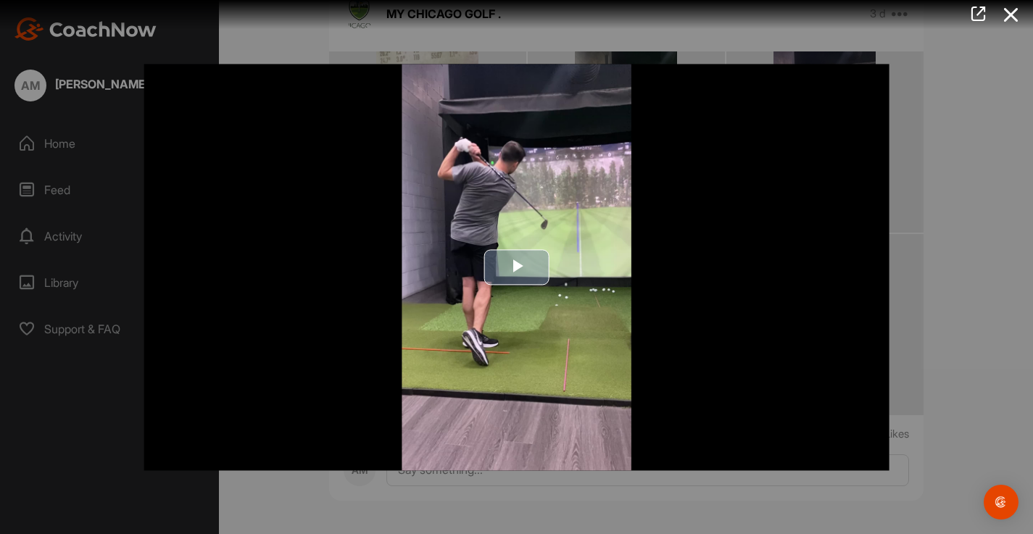
click at [517, 267] on span "Video Player" at bounding box center [517, 267] width 0 height 0
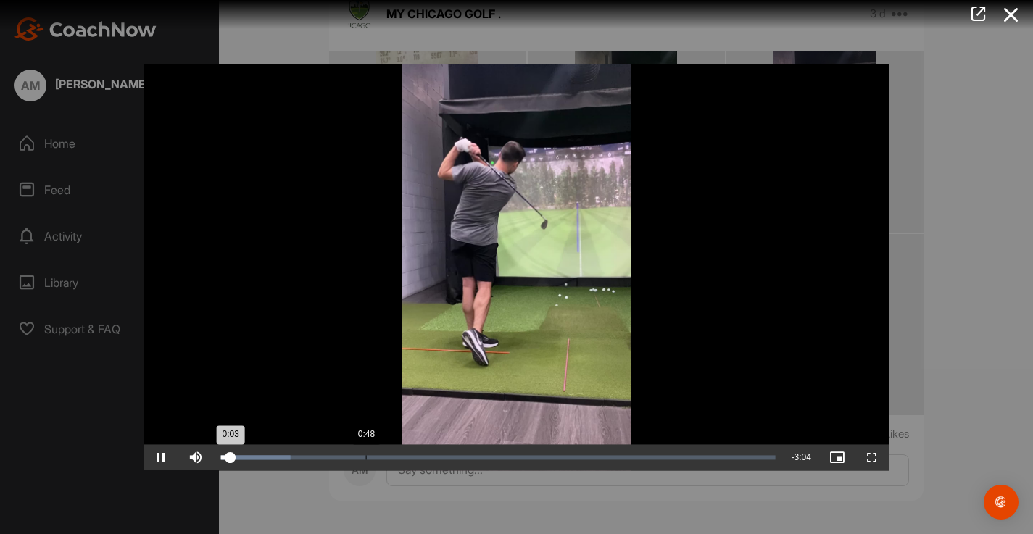
click at [365, 468] on div "Loaded : 12.57% 0:48 0:03" at bounding box center [497, 457] width 569 height 26
click at [588, 459] on div "2:04" at bounding box center [588, 457] width 1 height 4
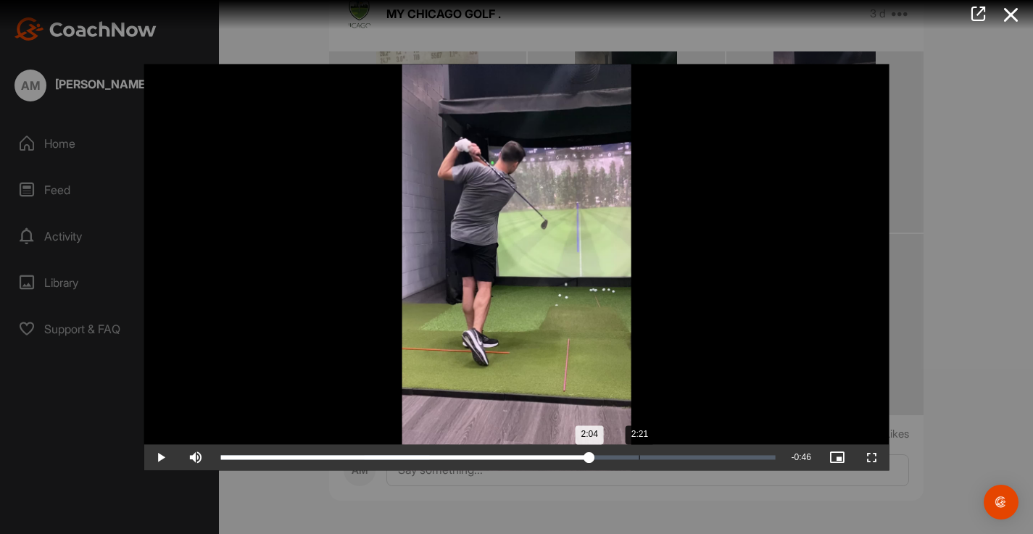
click at [638, 459] on div "Loaded : 37.65% 2:21 2:04" at bounding box center [497, 457] width 554 height 4
click at [422, 459] on div "1:08" at bounding box center [422, 457] width 1 height 4
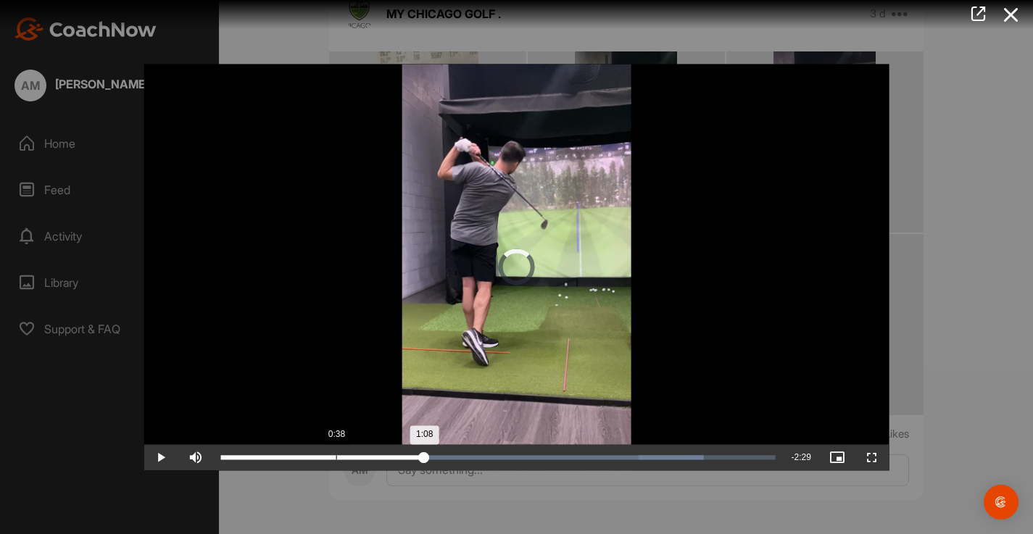
click at [335, 459] on div "0:38" at bounding box center [335, 457] width 1 height 4
click at [370, 459] on div "0:50" at bounding box center [370, 457] width 1 height 4
click at [347, 459] on div "0:42" at bounding box center [347, 457] width 1 height 4
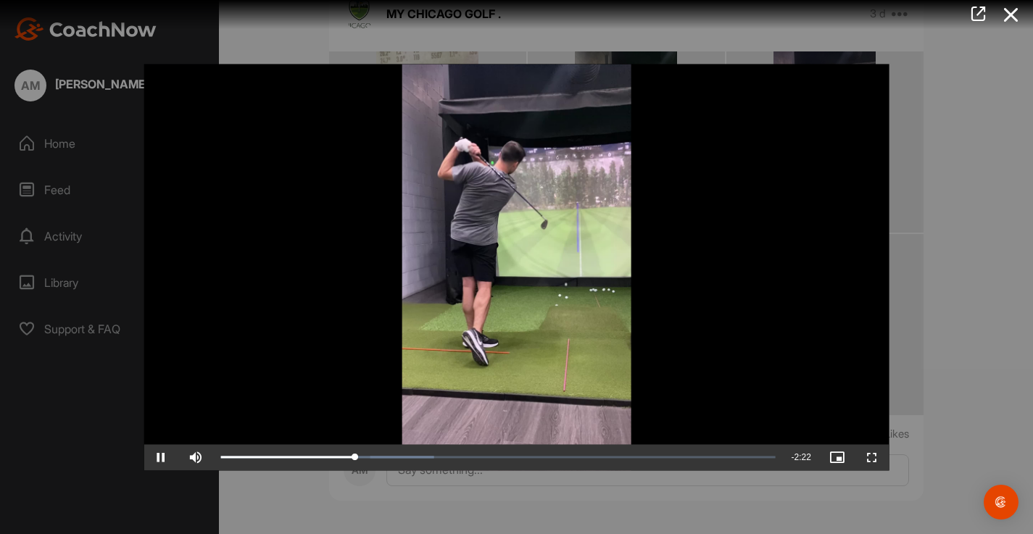
click at [160, 457] on span "Video Player" at bounding box center [160, 457] width 35 height 0
click at [346, 459] on div "0:42" at bounding box center [346, 457] width 1 height 4
click at [331, 459] on div "0:37" at bounding box center [331, 457] width 1 height 4
click at [343, 459] on div "Loaded : 35.23% 0:41 0:47" at bounding box center [497, 457] width 554 height 4
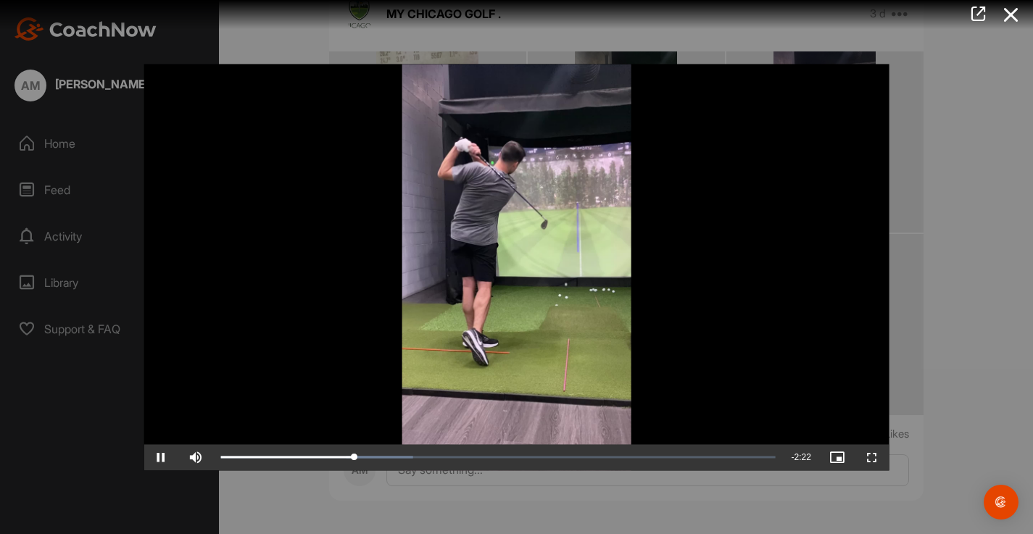
click at [157, 457] on span "Video Player" at bounding box center [160, 457] width 35 height 0
click at [1006, 22] on icon at bounding box center [1010, 14] width 33 height 27
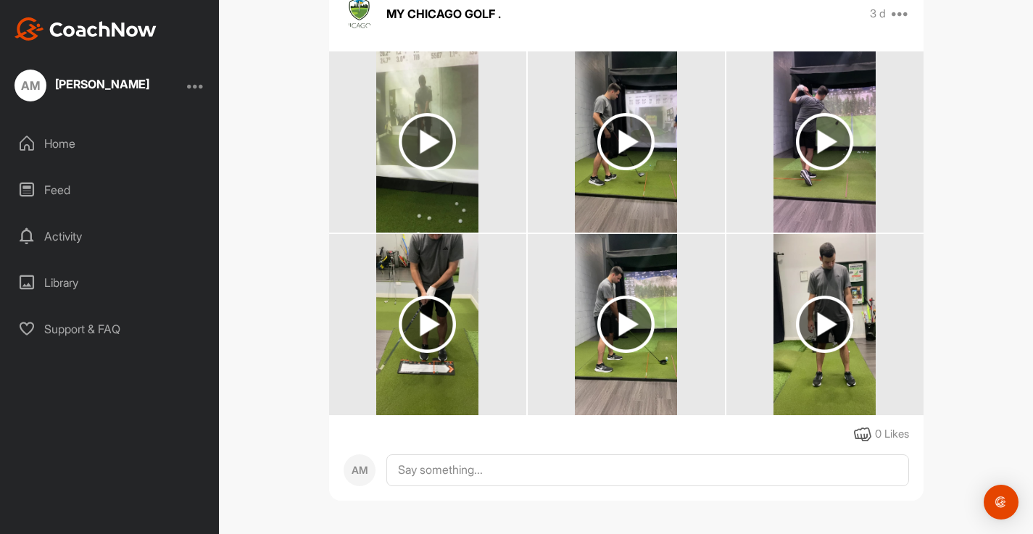
click at [650, 311] on img at bounding box center [625, 324] width 57 height 57
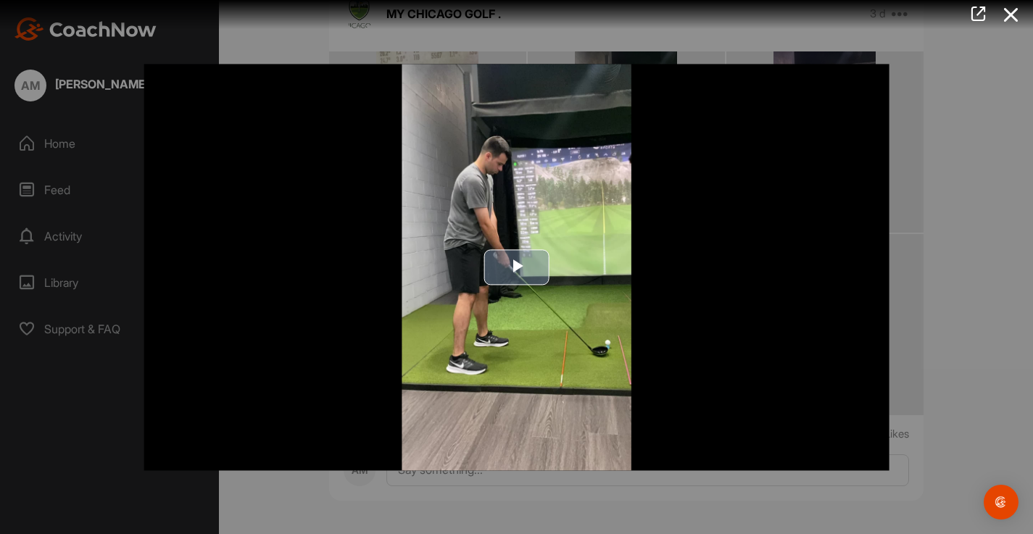
click at [517, 267] on span "Video Player" at bounding box center [517, 267] width 0 height 0
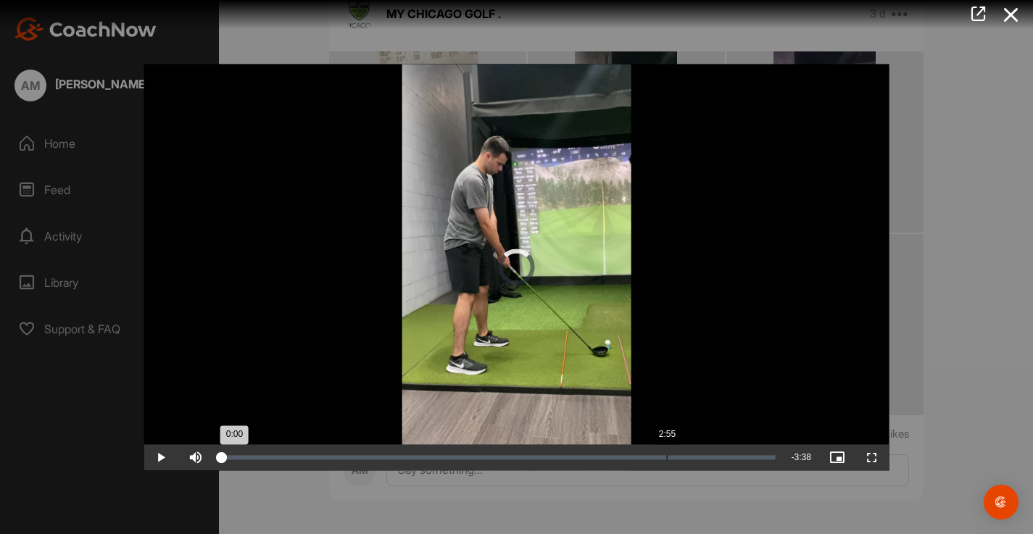
click at [666, 470] on div "Loaded : 0.46% 2:55 0:00" at bounding box center [497, 457] width 569 height 26
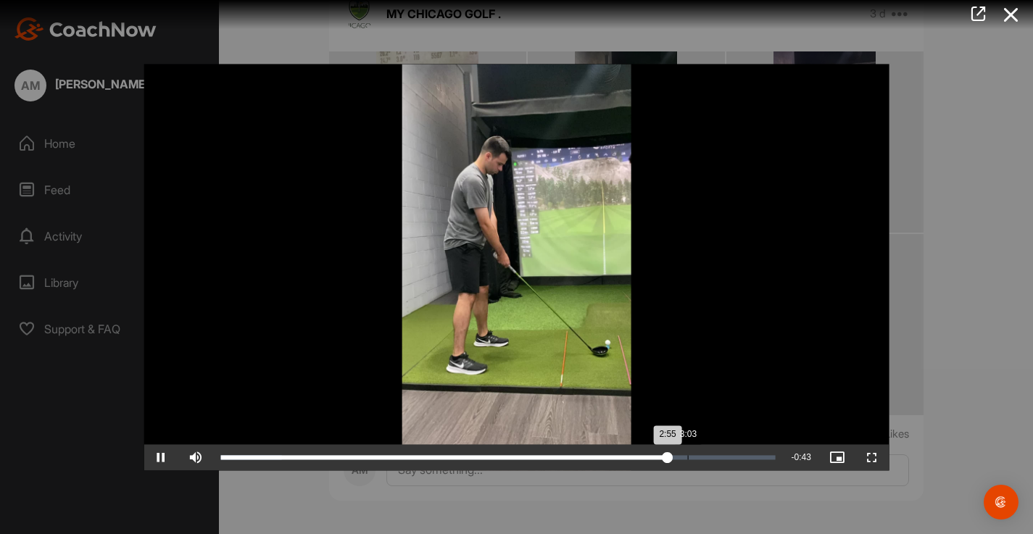
click at [687, 459] on div "Loaded : 10.98% 3:03 2:55" at bounding box center [497, 457] width 554 height 4
click at [681, 459] on div "3:01" at bounding box center [681, 457] width 1 height 4
click at [659, 459] on div "2:53" at bounding box center [659, 457] width 1 height 4
click at [633, 467] on div "Loaded : 92.95% 2:42 3:03" at bounding box center [497, 457] width 569 height 26
click at [595, 470] on div "Loaded : 93.86% 2:27 2:27" at bounding box center [497, 457] width 569 height 26
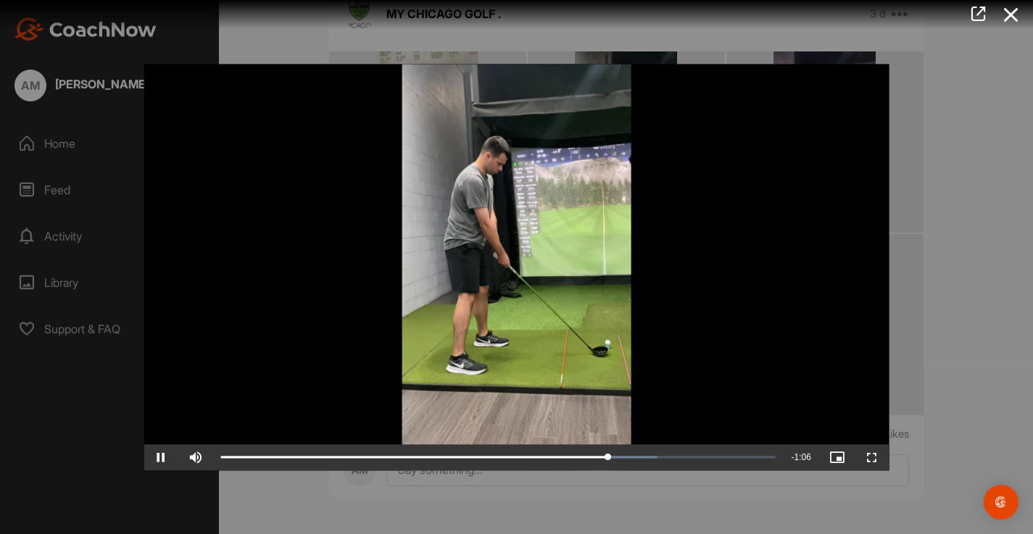
click at [157, 457] on span "Video Player" at bounding box center [160, 457] width 35 height 0
